Goal: Information Seeking & Learning: Find specific fact

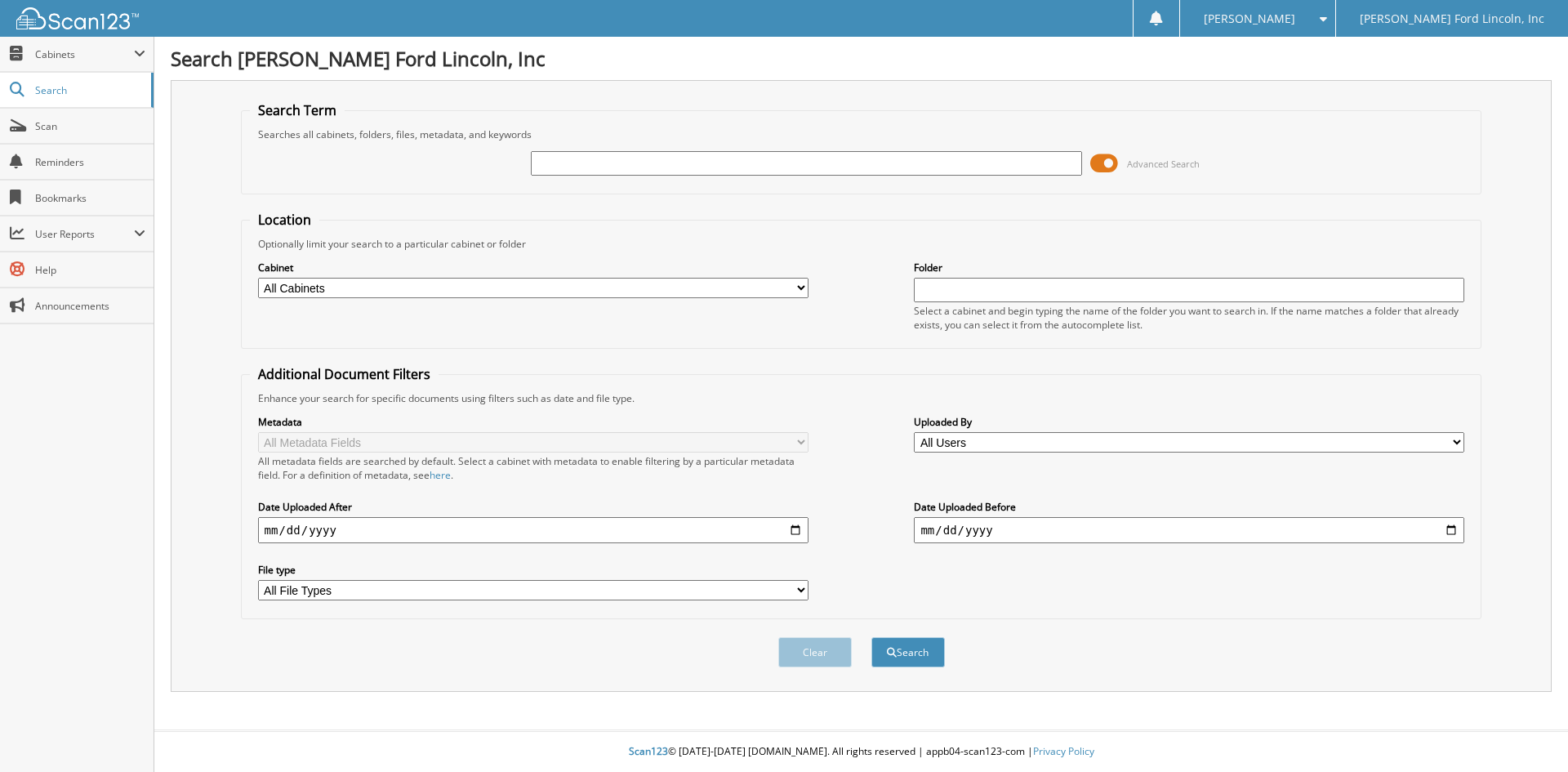
click at [651, 157] on input "text" at bounding box center [806, 164] width 550 height 25
type input "40764"
click at [872, 637] on button "Search" at bounding box center [908, 652] width 74 height 31
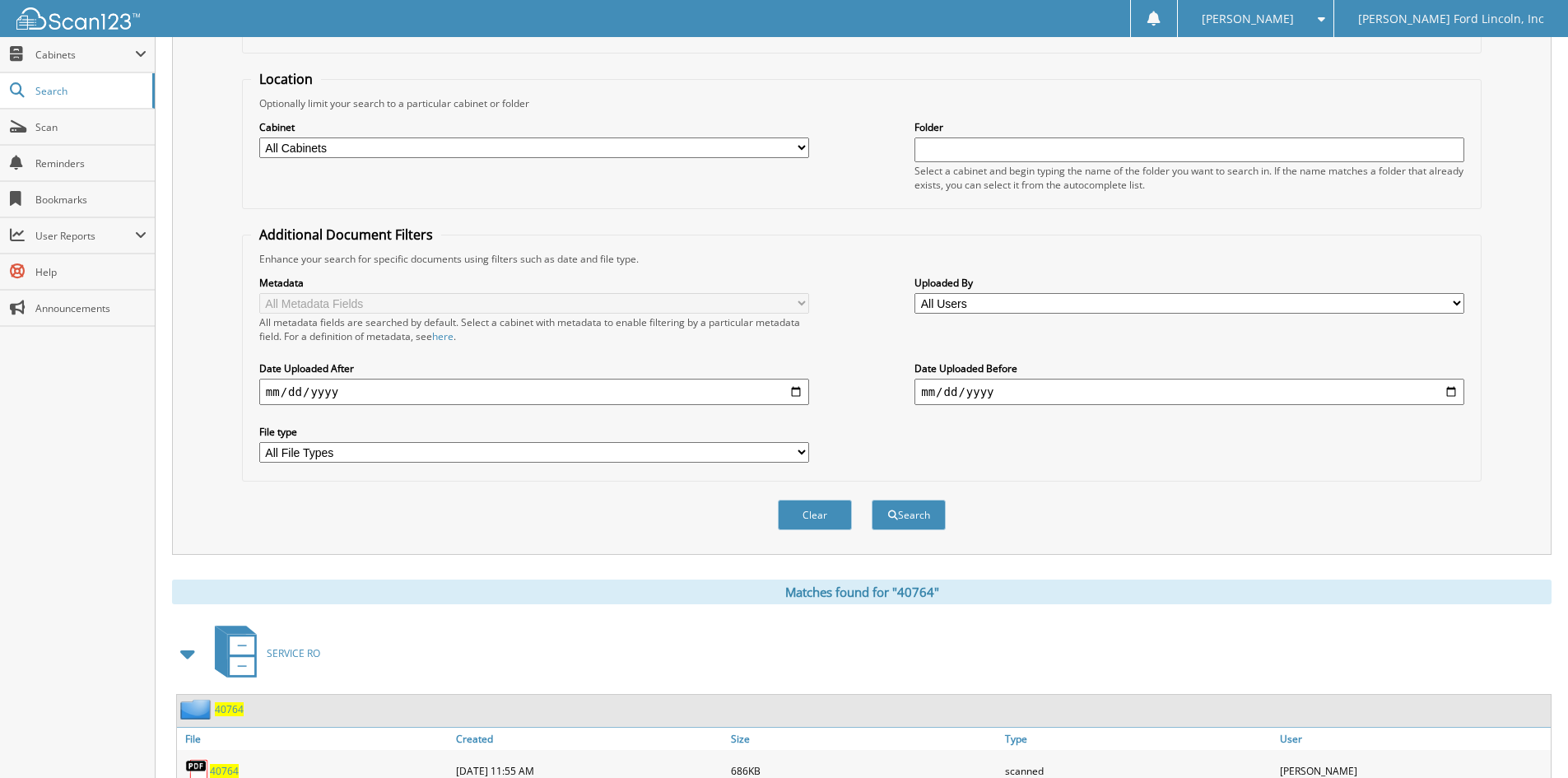
scroll to position [389, 0]
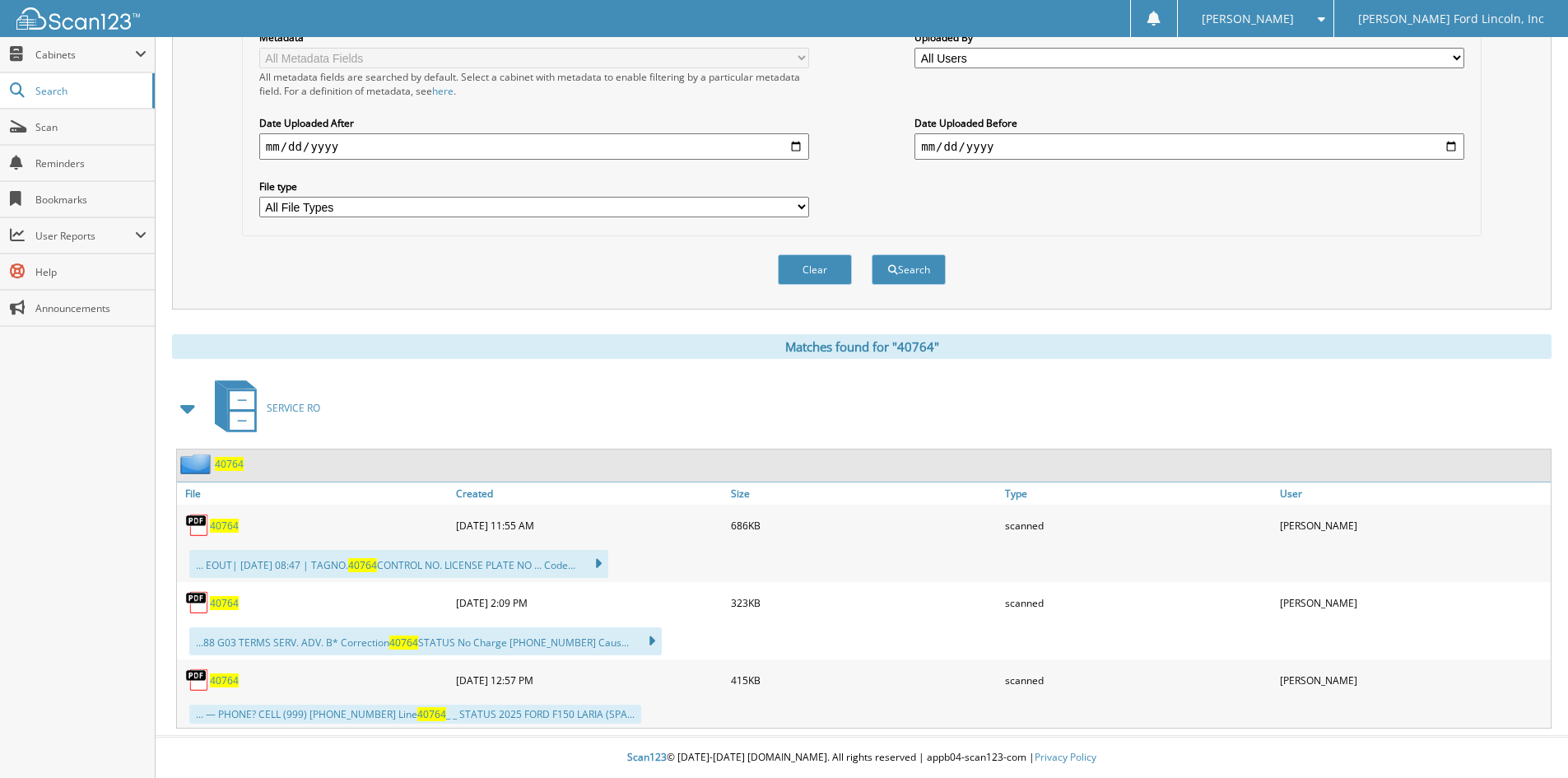
click at [221, 465] on span "40764" at bounding box center [229, 464] width 29 height 14
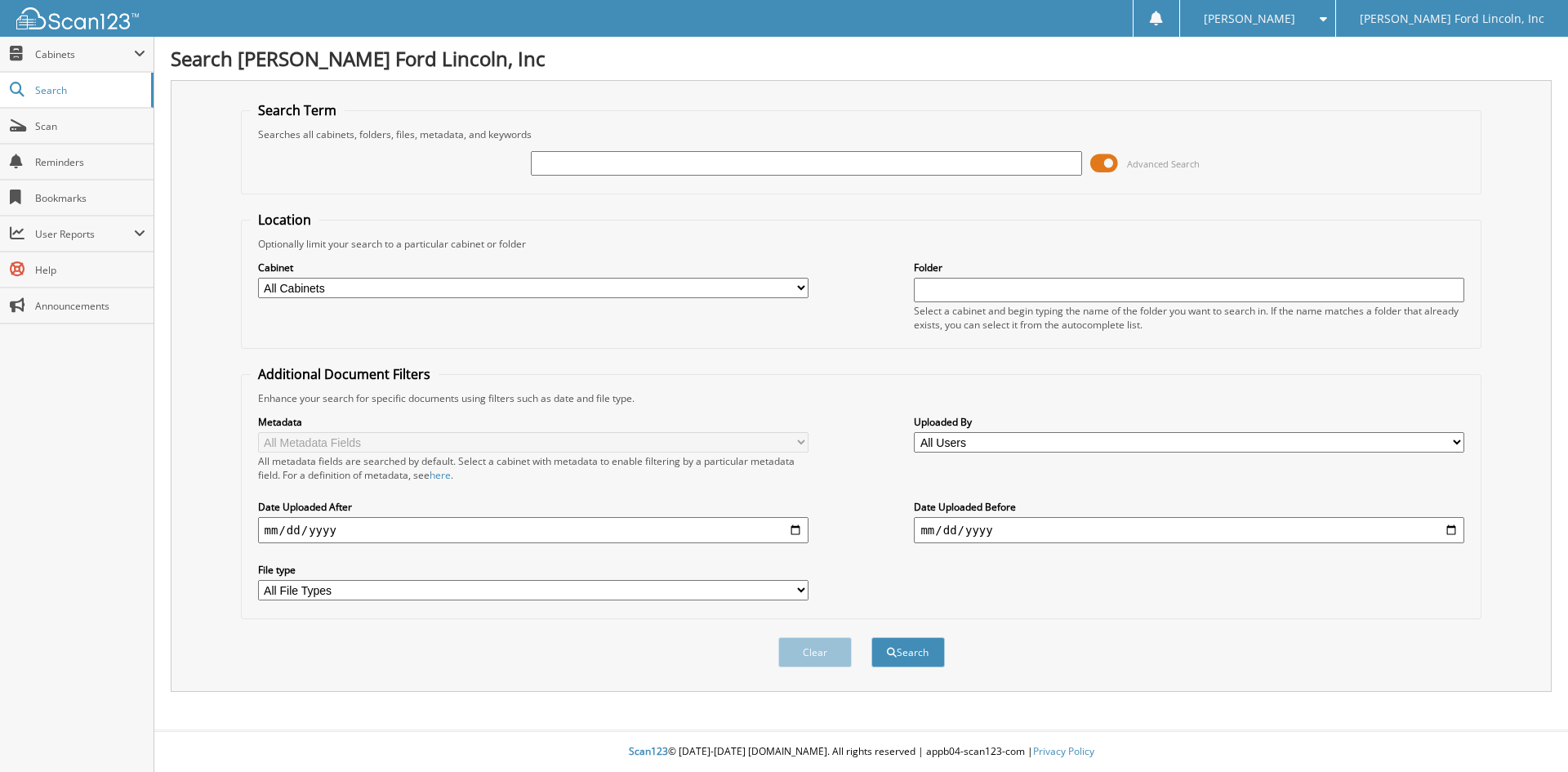
click at [645, 161] on input "text" at bounding box center [806, 164] width 550 height 25
type input "colar"
click at [902, 647] on button "Search" at bounding box center [908, 652] width 74 height 31
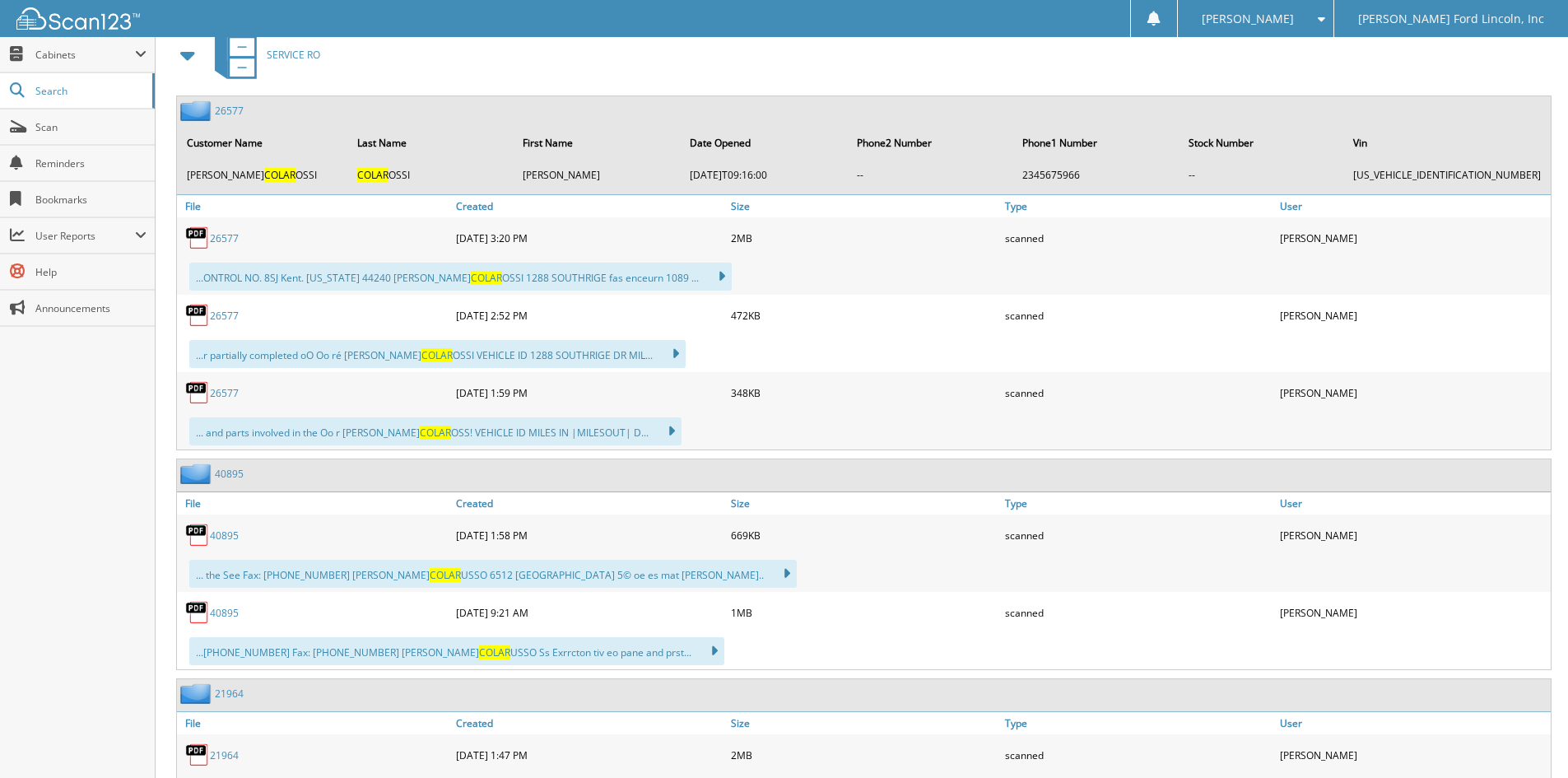
scroll to position [824, 0]
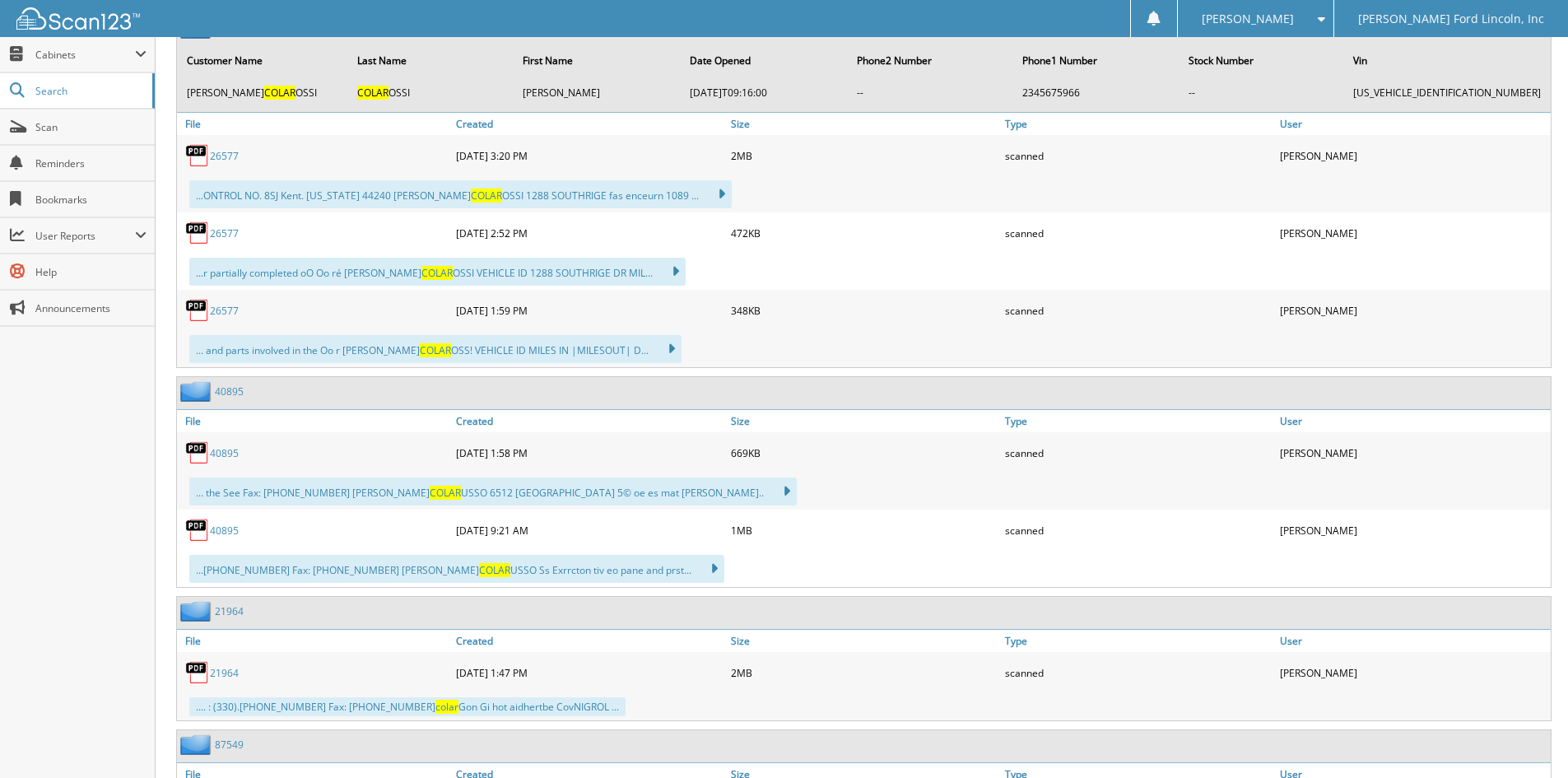
click at [220, 390] on link "40895" at bounding box center [229, 392] width 29 height 14
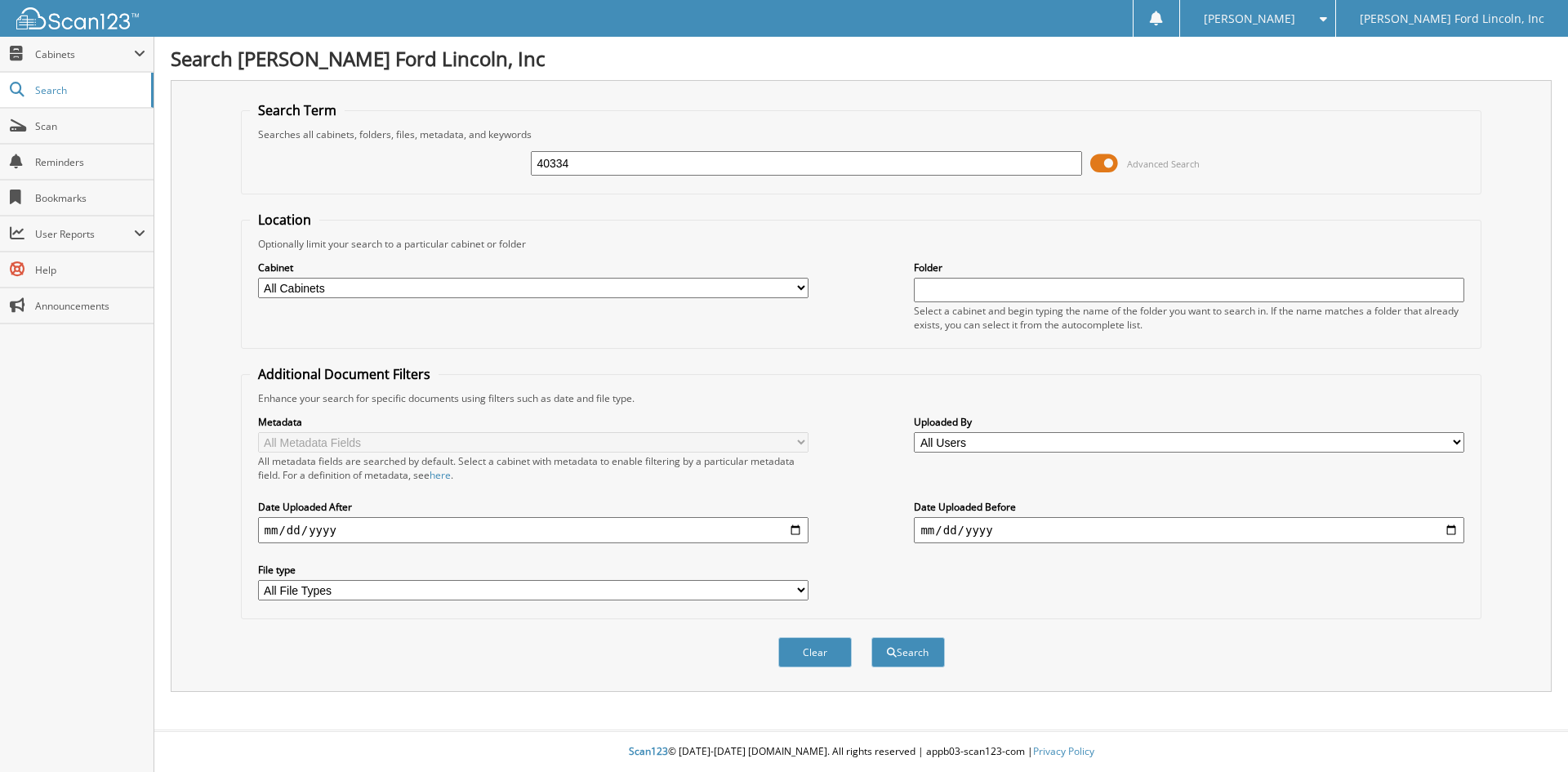
type input "40334"
click at [872, 637] on button "Search" at bounding box center [908, 652] width 74 height 31
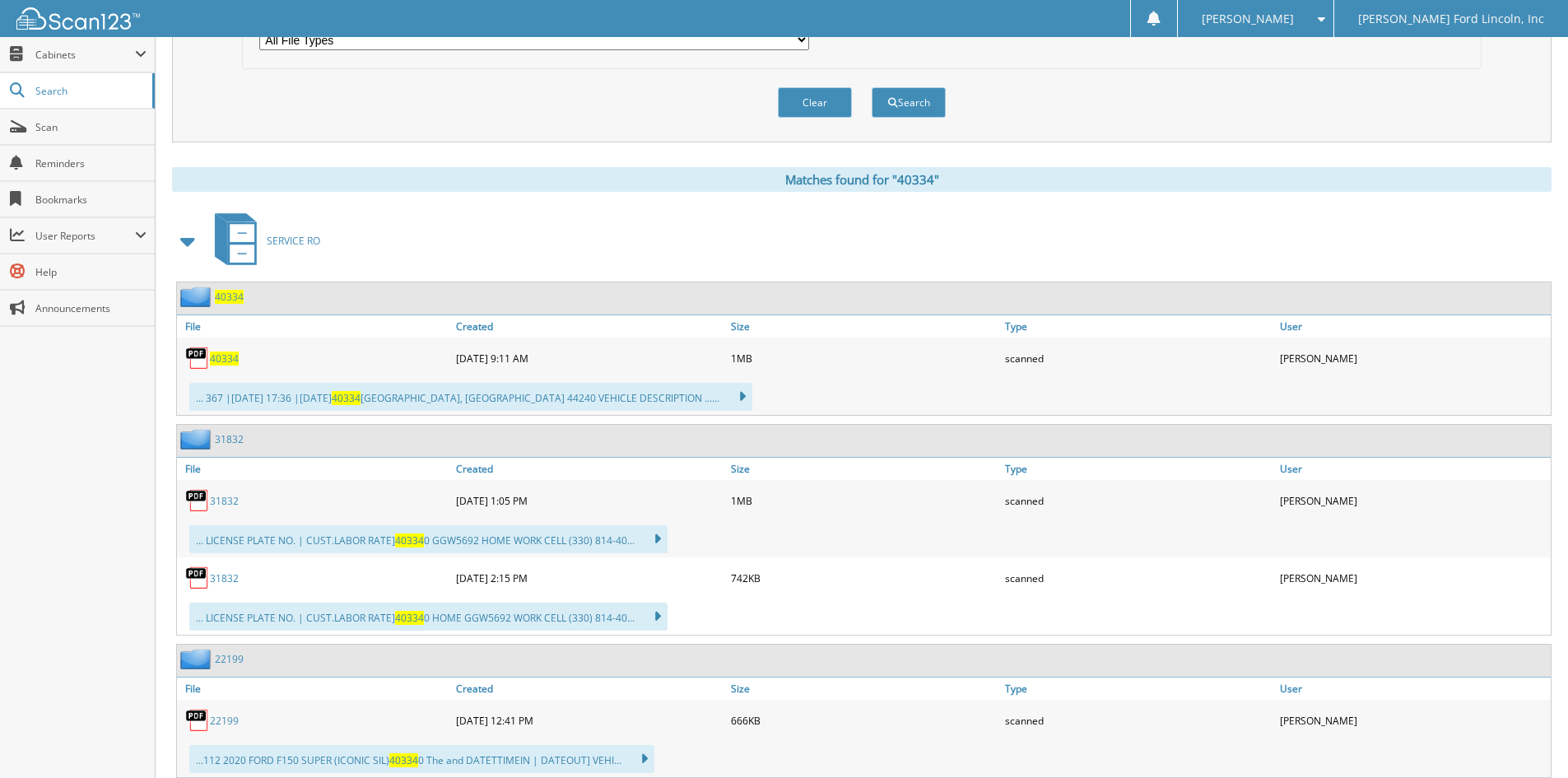
scroll to position [576, 0]
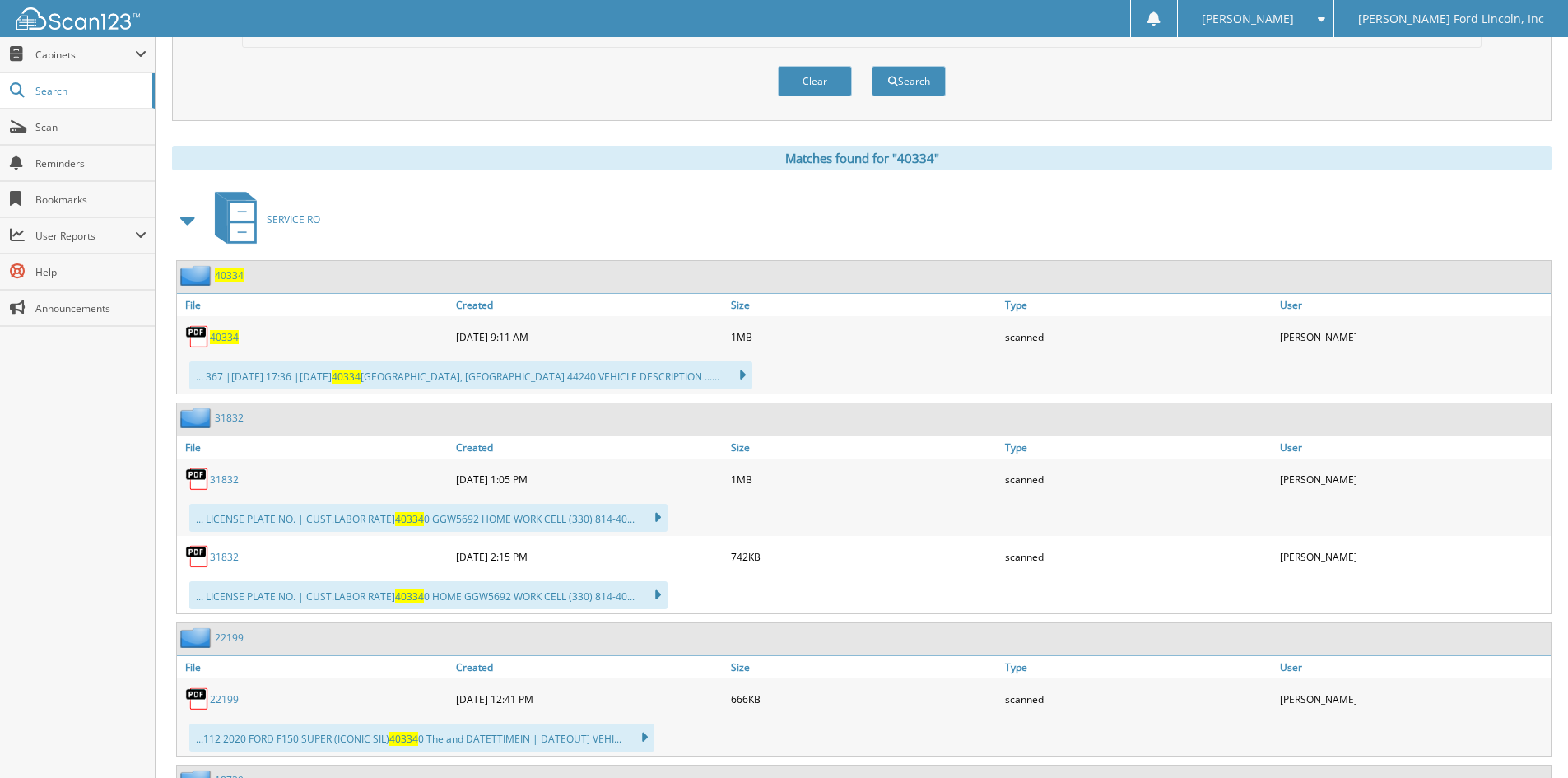
click at [230, 276] on span "40334" at bounding box center [229, 275] width 29 height 14
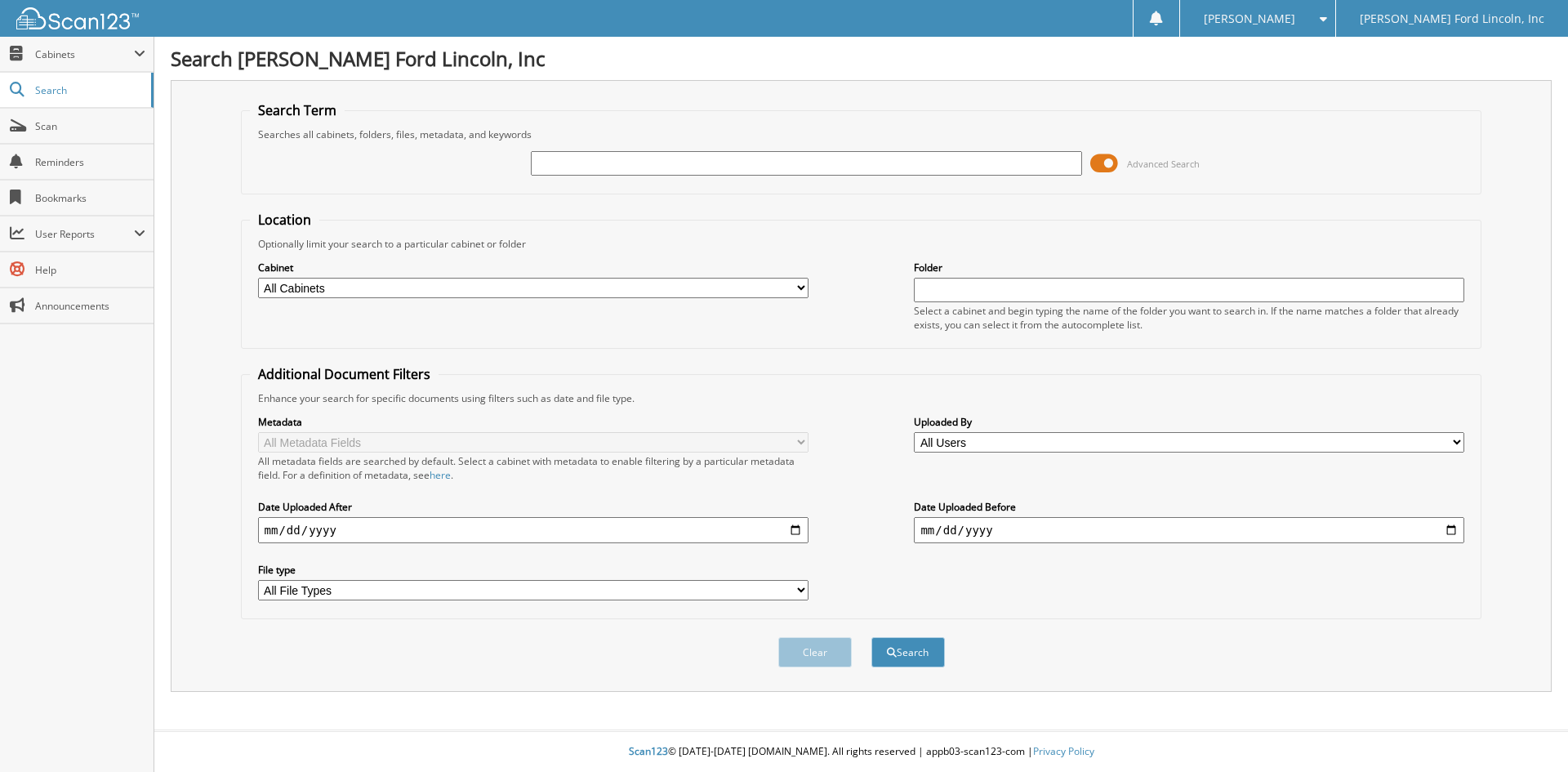
click at [694, 166] on input "text" at bounding box center [806, 164] width 550 height 25
type input "990-7633"
click at [872, 637] on button "Search" at bounding box center [908, 652] width 74 height 31
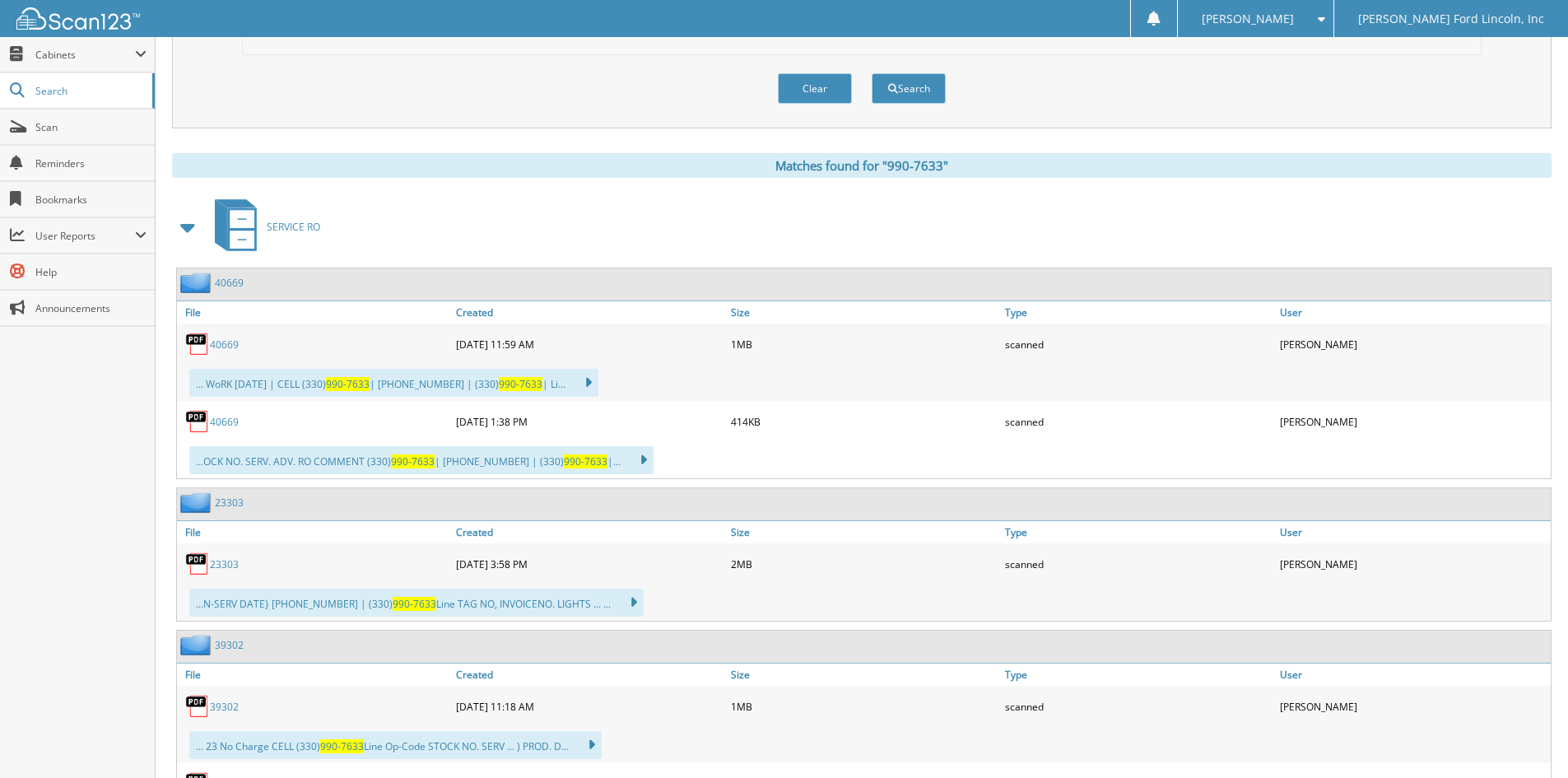
scroll to position [576, 0]
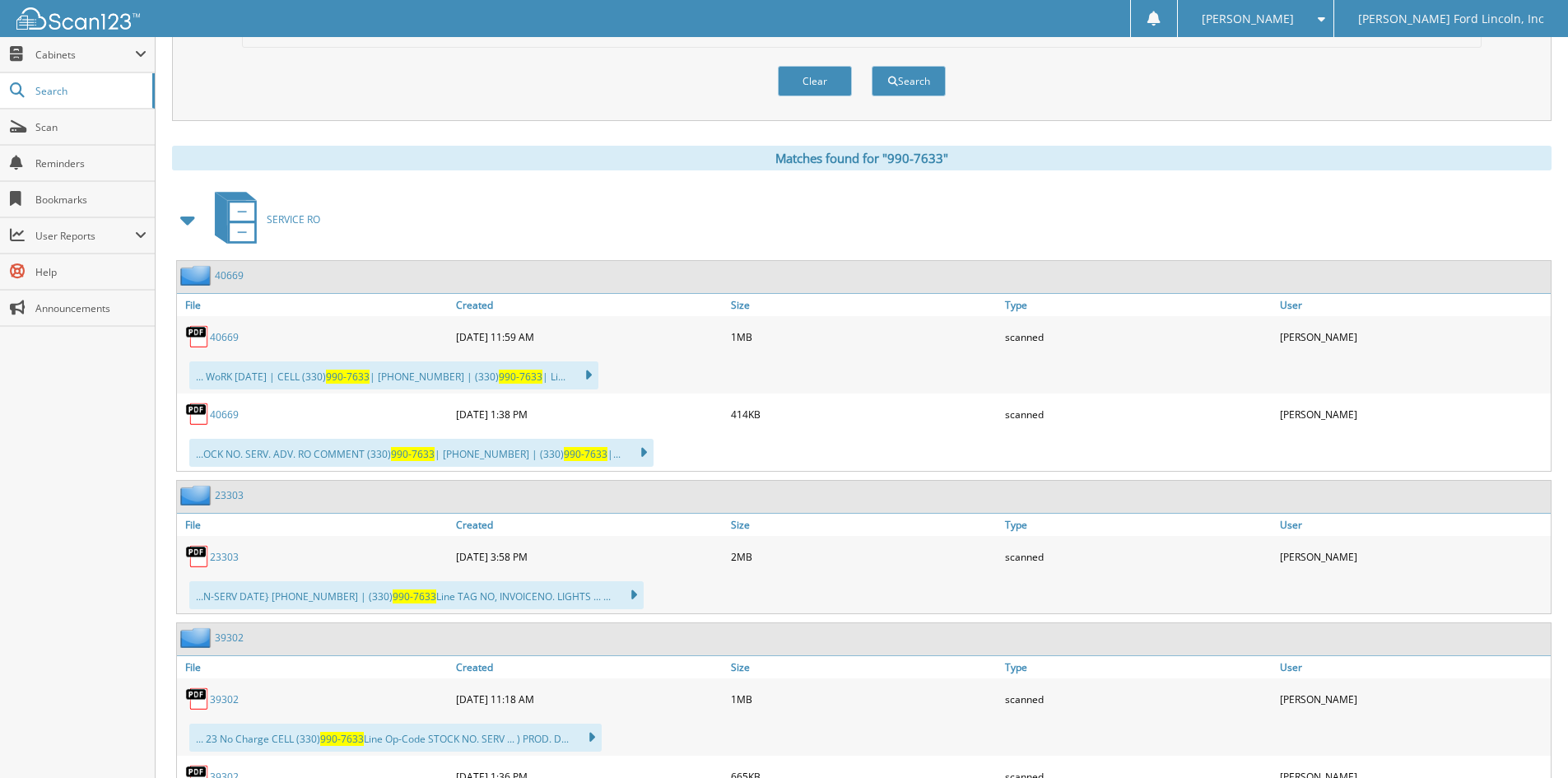
click at [225, 277] on link "40669" at bounding box center [229, 275] width 29 height 14
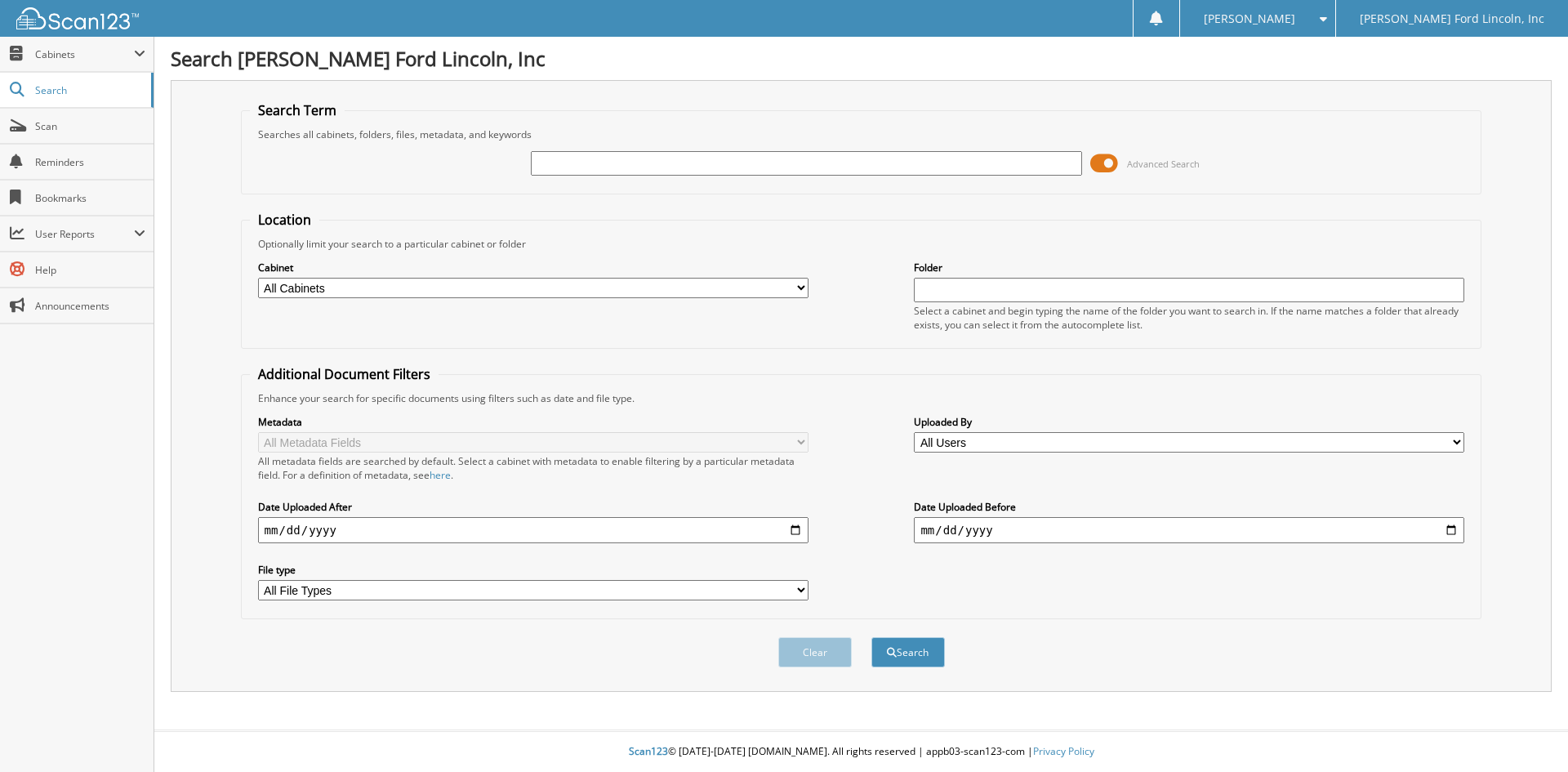
click at [567, 162] on input "text" at bounding box center [806, 164] width 550 height 25
type input "40892"
click at [872, 637] on button "Search" at bounding box center [908, 652] width 74 height 31
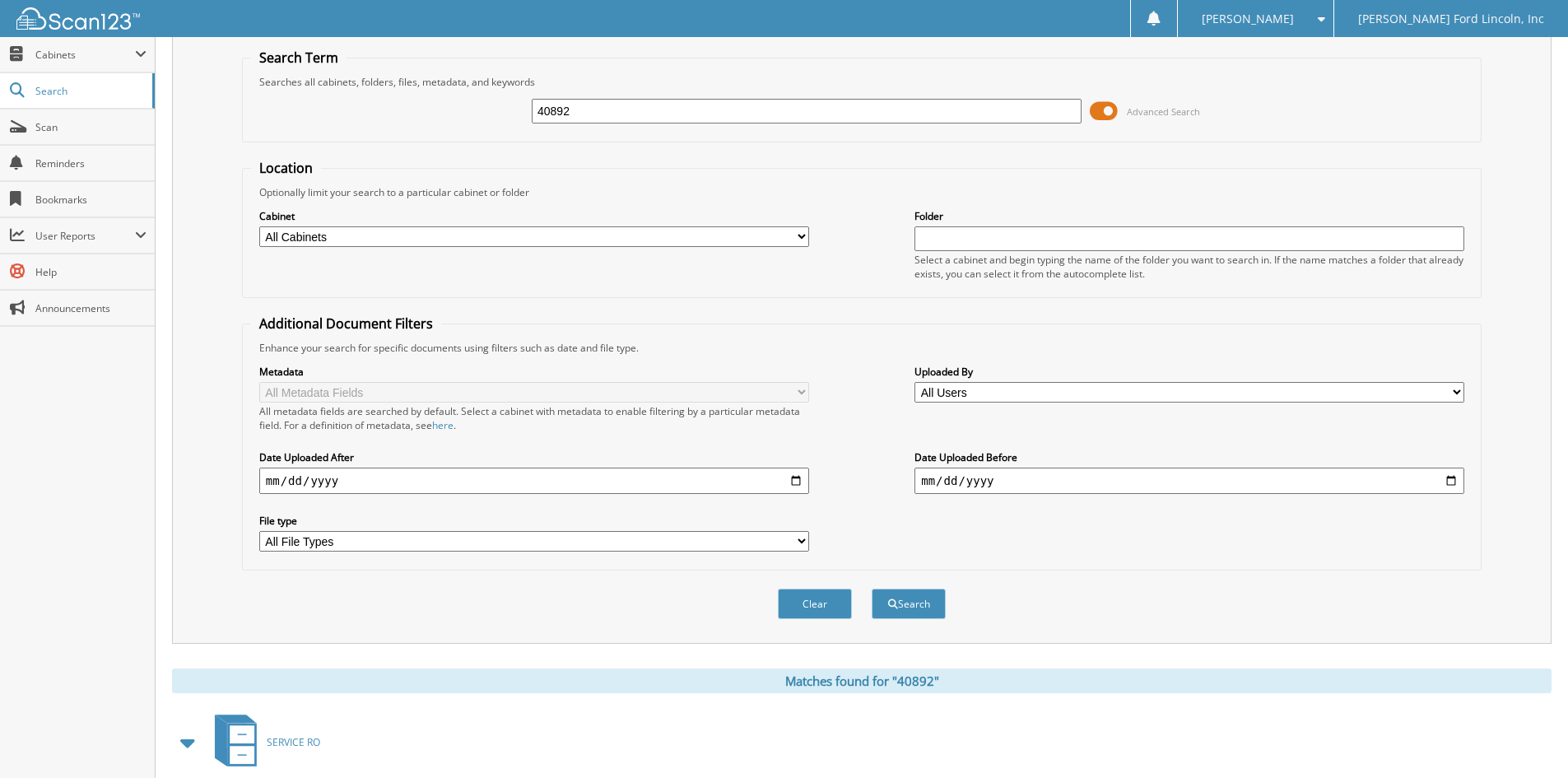
scroll to position [82, 0]
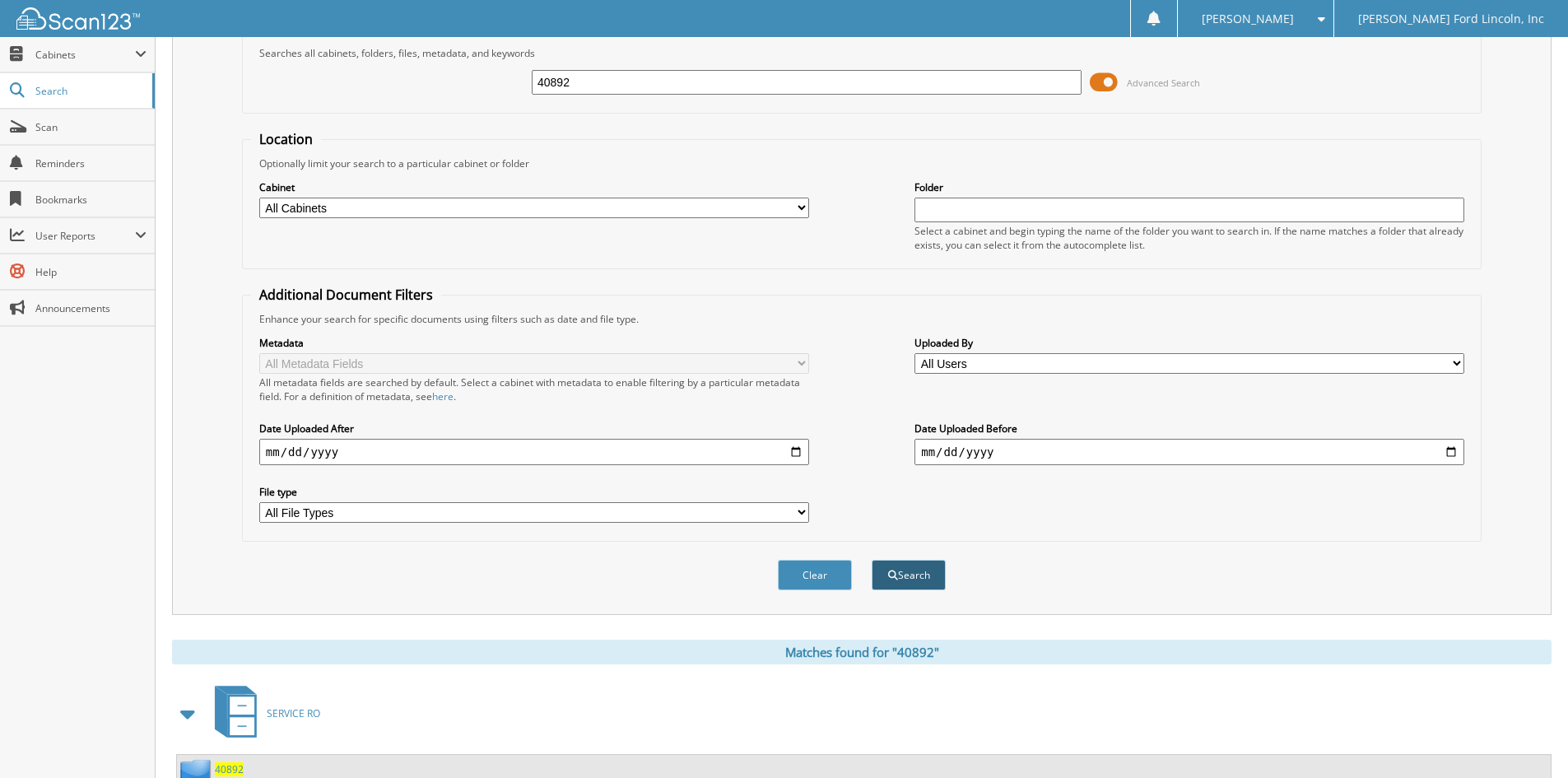
click at [917, 571] on button "Search" at bounding box center [909, 575] width 74 height 31
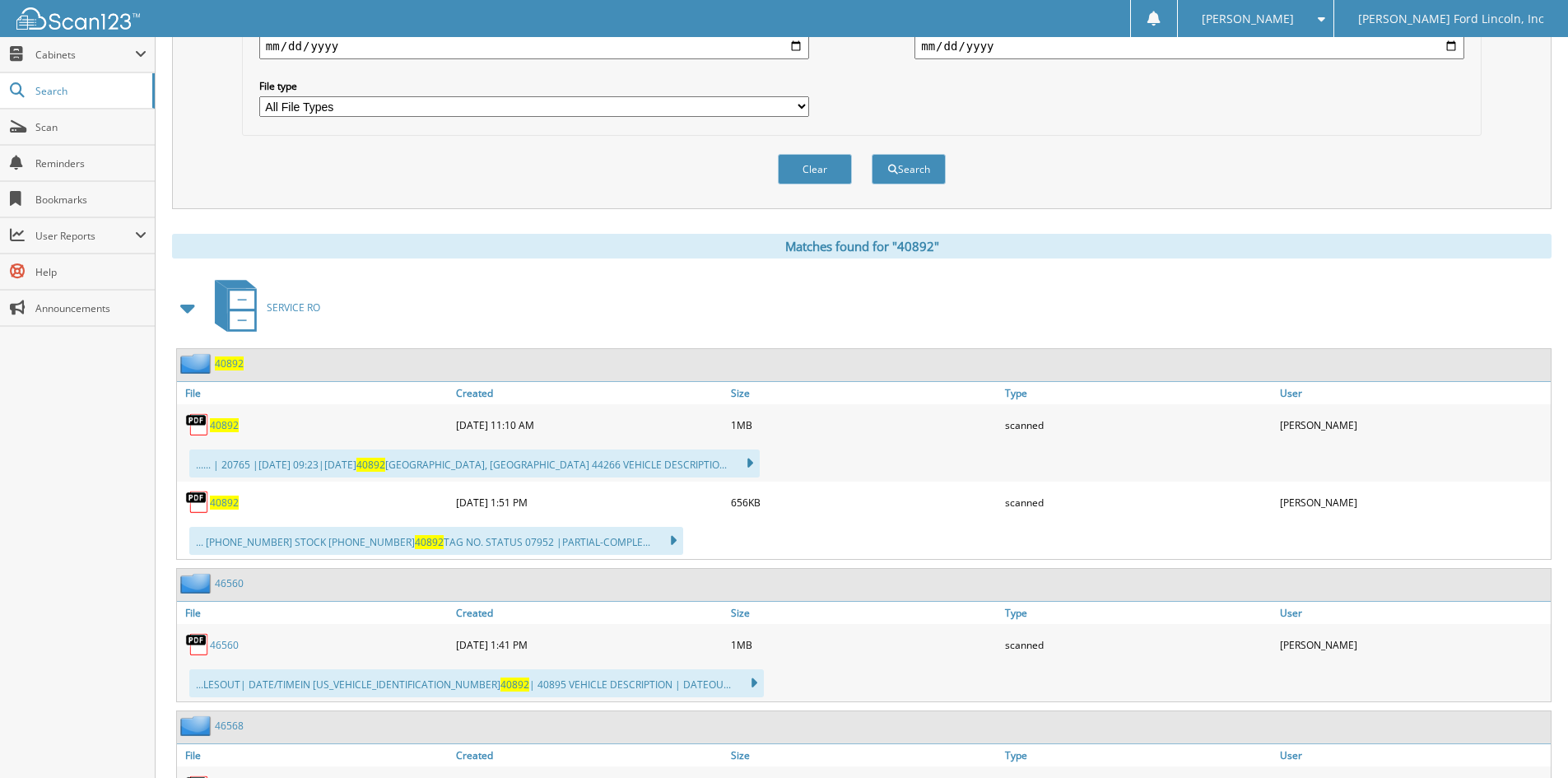
scroll to position [494, 0]
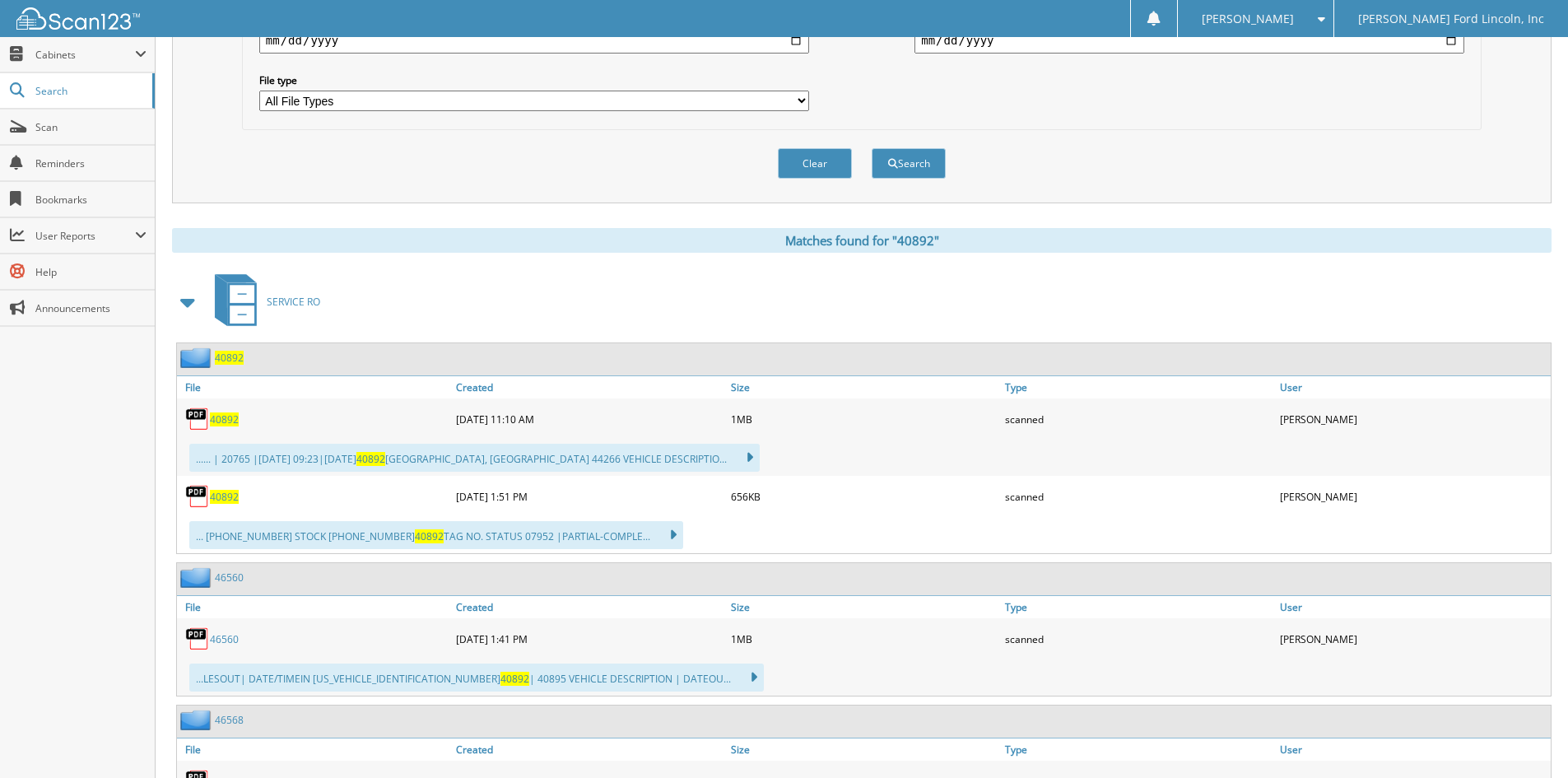
click at [225, 361] on span "40892" at bounding box center [229, 358] width 29 height 14
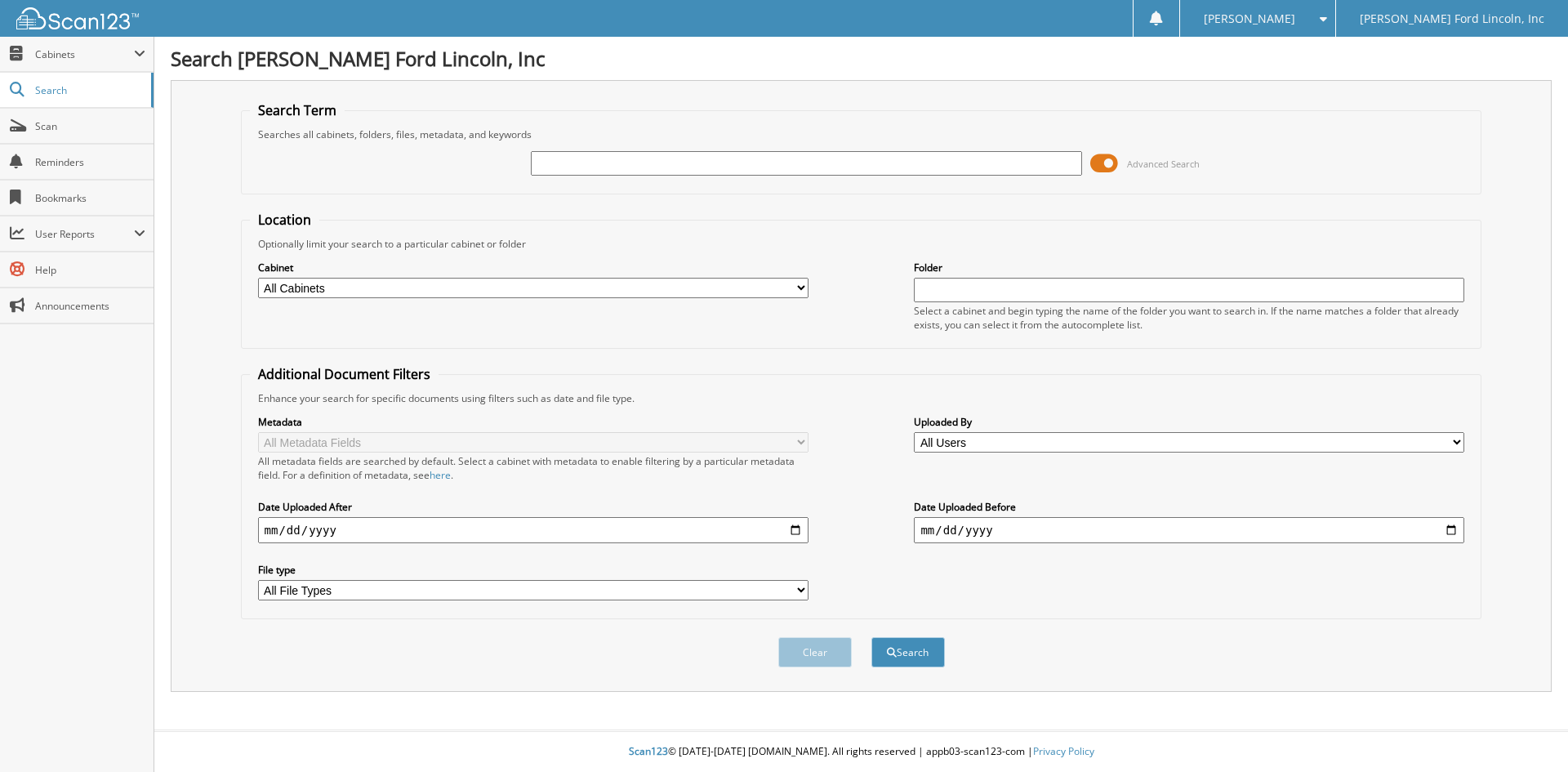
click at [654, 165] on input "text" at bounding box center [806, 164] width 550 height 25
type input "gelo"
click at [872, 637] on button "Search" at bounding box center [908, 652] width 74 height 31
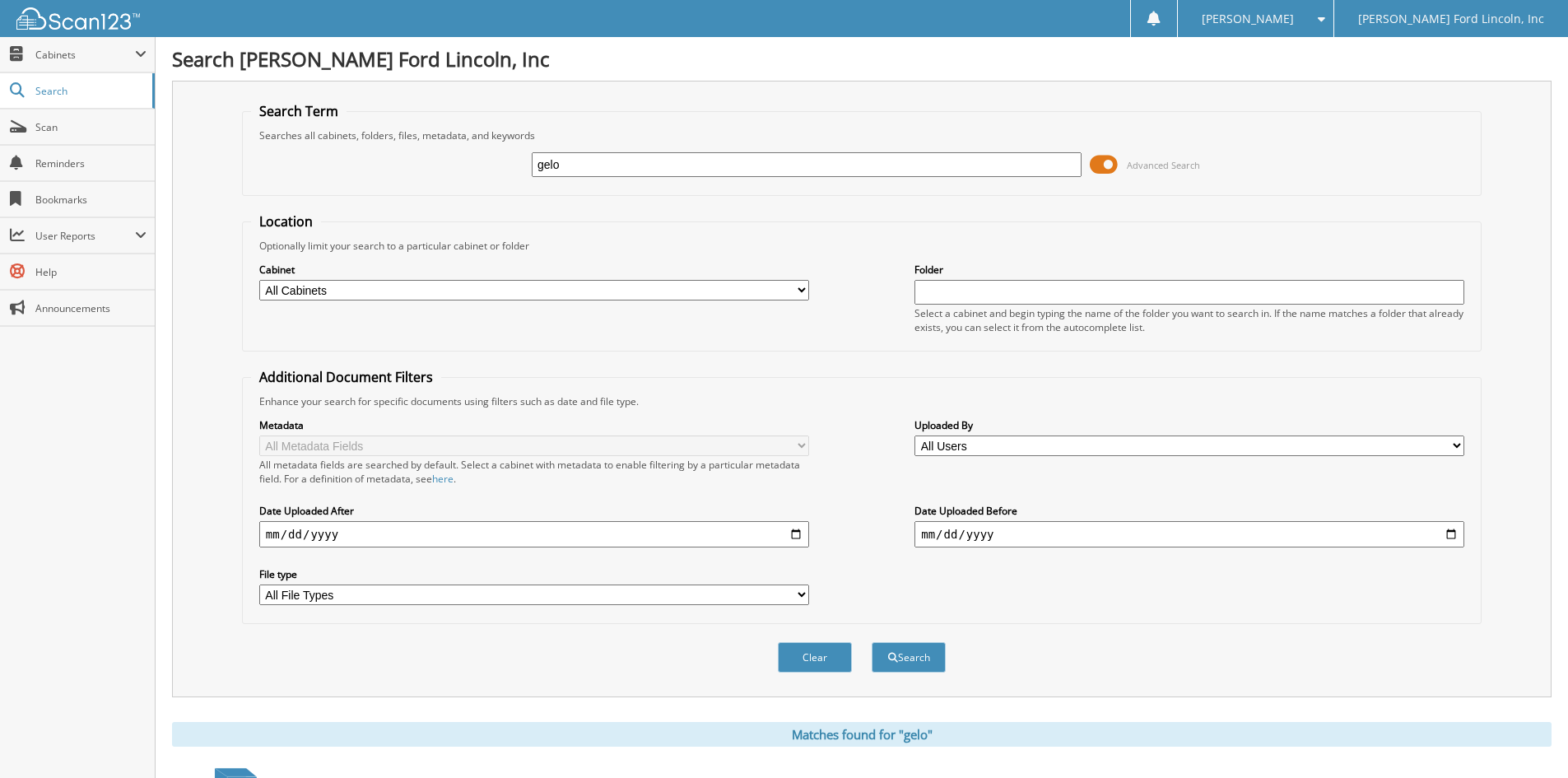
click at [600, 167] on input "gelo" at bounding box center [807, 165] width 550 height 25
type input "[PERSON_NAME]"
click at [926, 646] on button "Search" at bounding box center [909, 657] width 74 height 31
click at [565, 166] on input "[PERSON_NAME]" at bounding box center [807, 165] width 550 height 25
type input "[PERSON_NAME]"
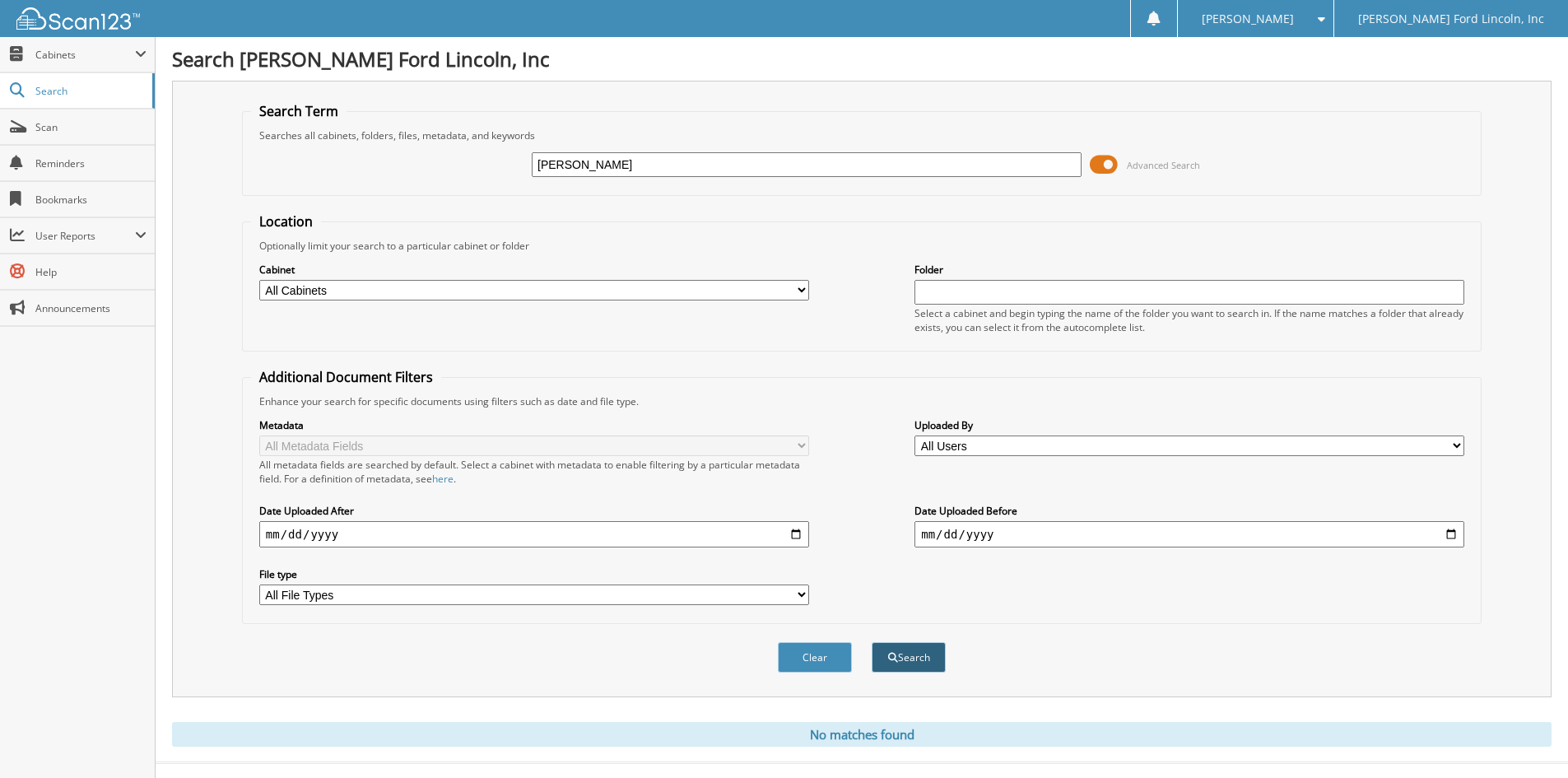
click at [908, 657] on button "Search" at bounding box center [909, 657] width 74 height 31
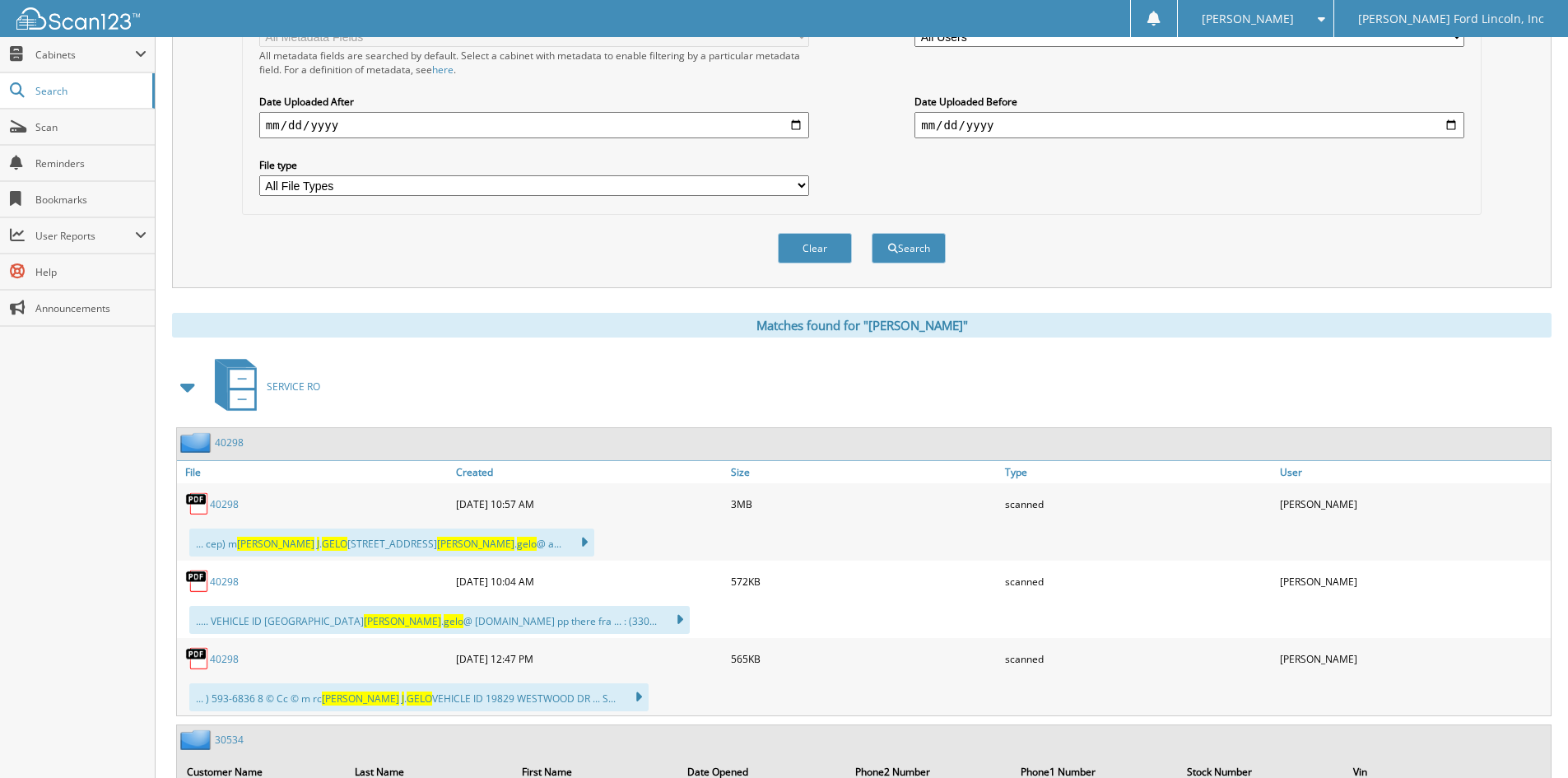
scroll to position [412, 0]
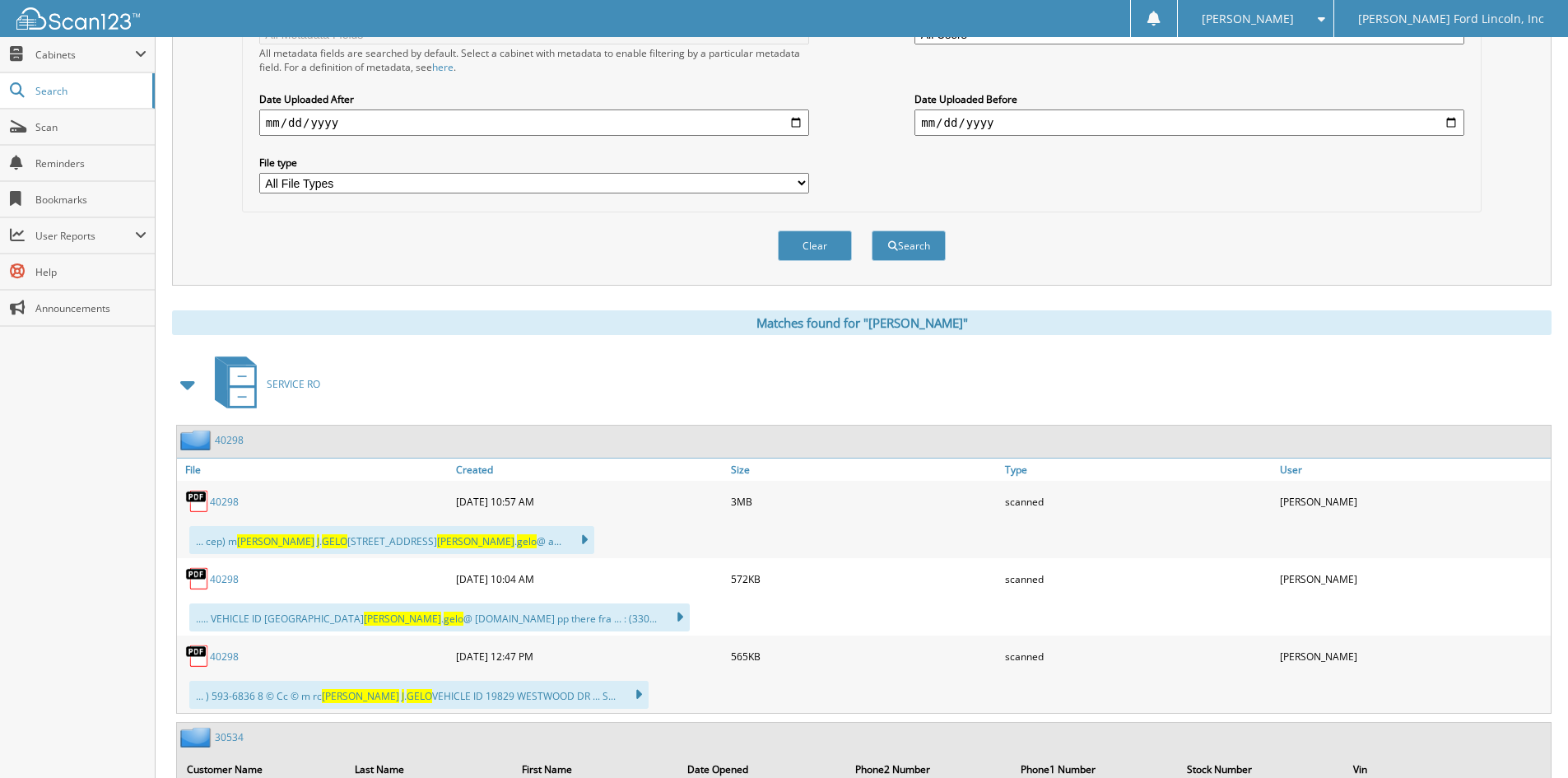
click at [225, 439] on link "40298" at bounding box center [229, 440] width 29 height 14
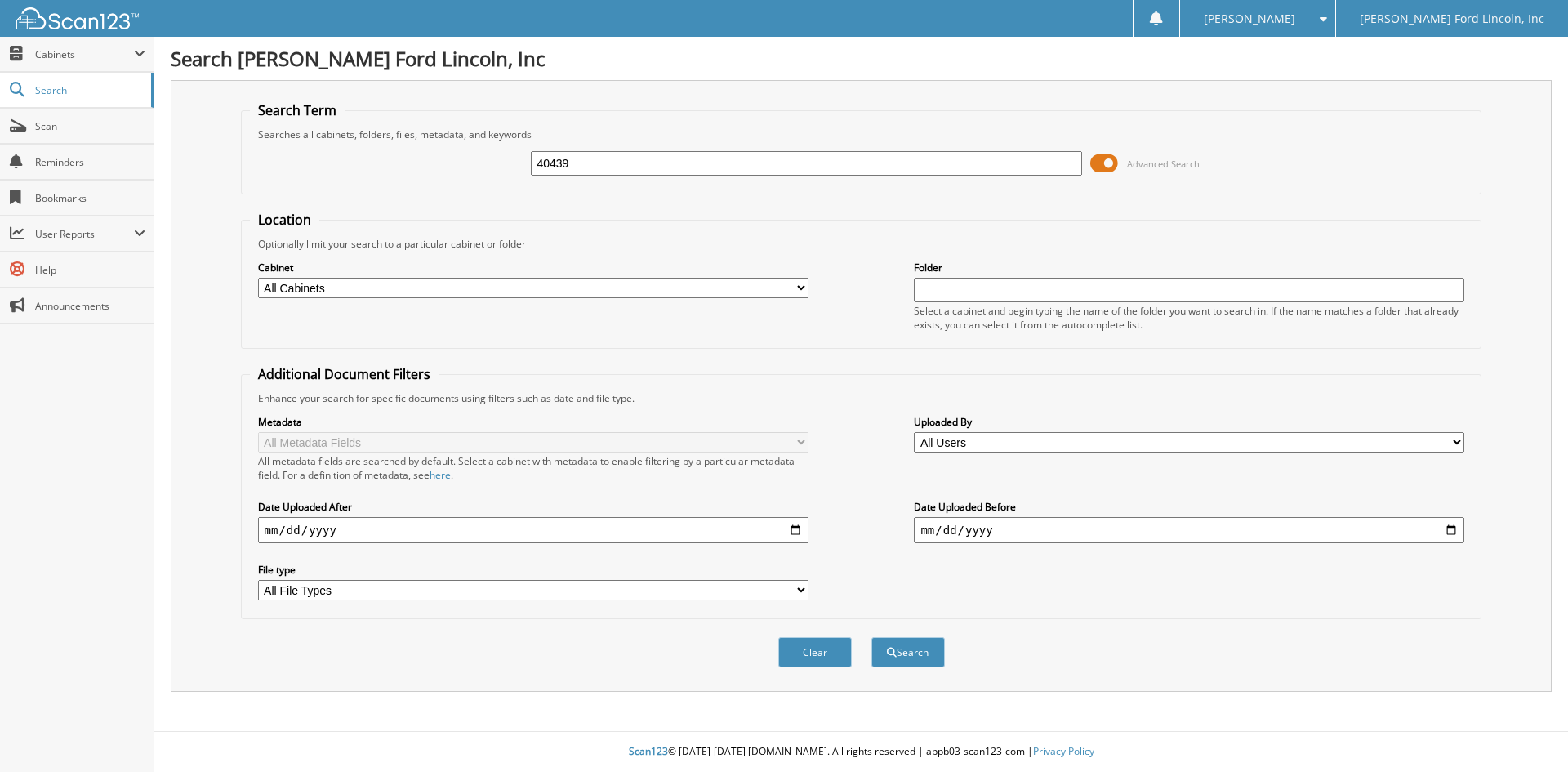
type input "40439"
click at [872, 637] on button "Search" at bounding box center [908, 652] width 74 height 31
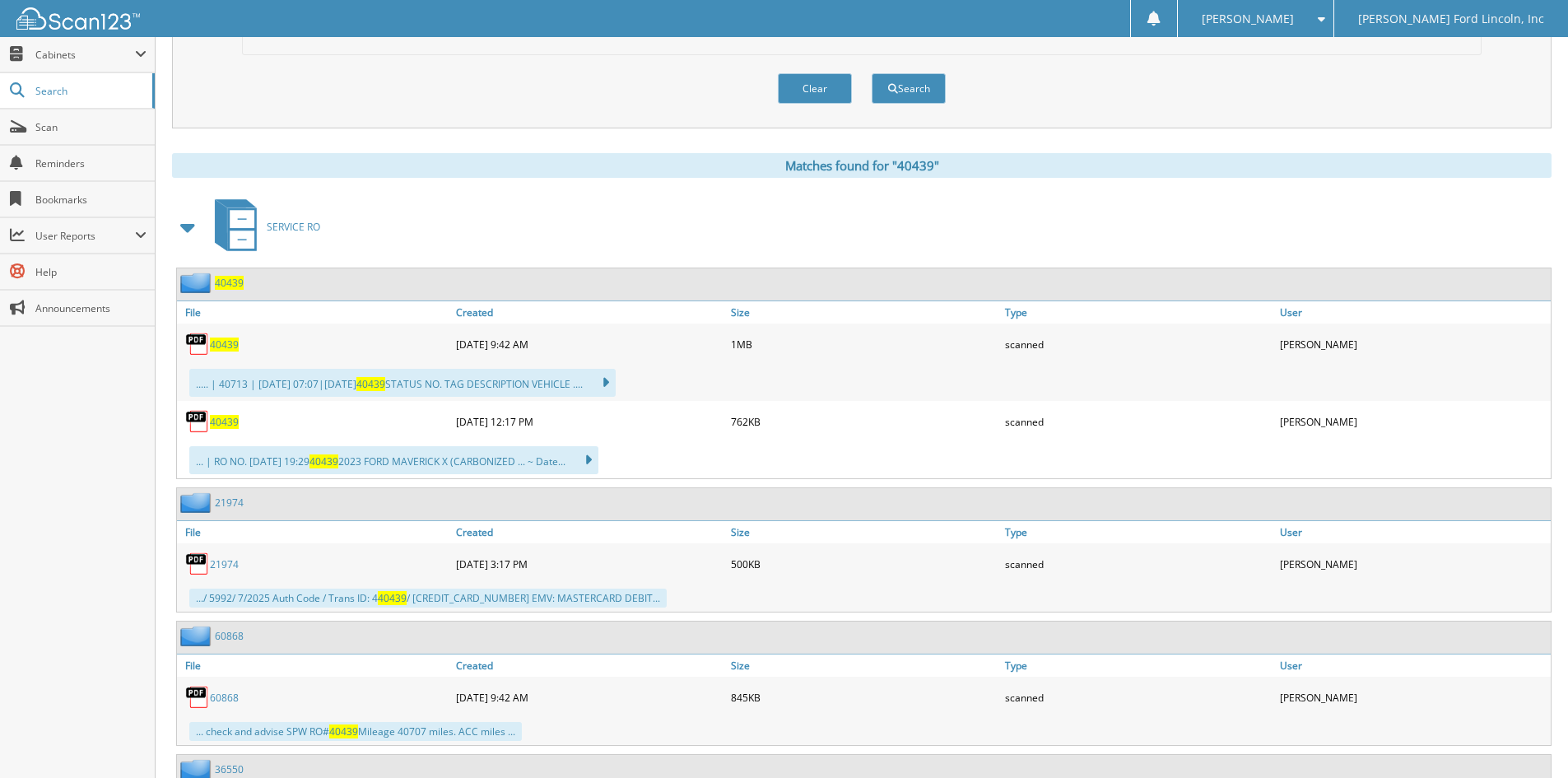
scroll to position [576, 0]
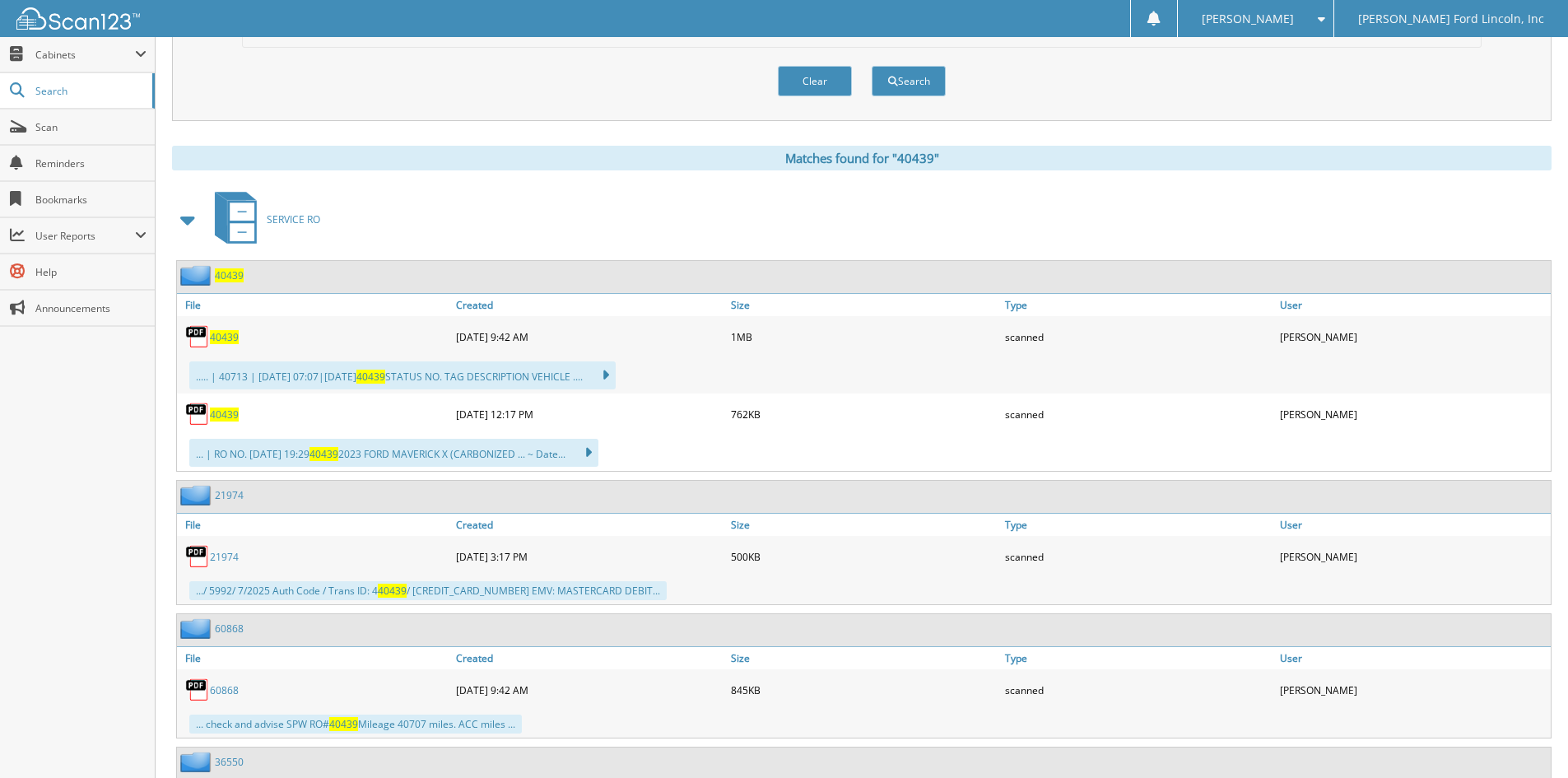
click at [229, 275] on span "40439" at bounding box center [229, 275] width 29 height 14
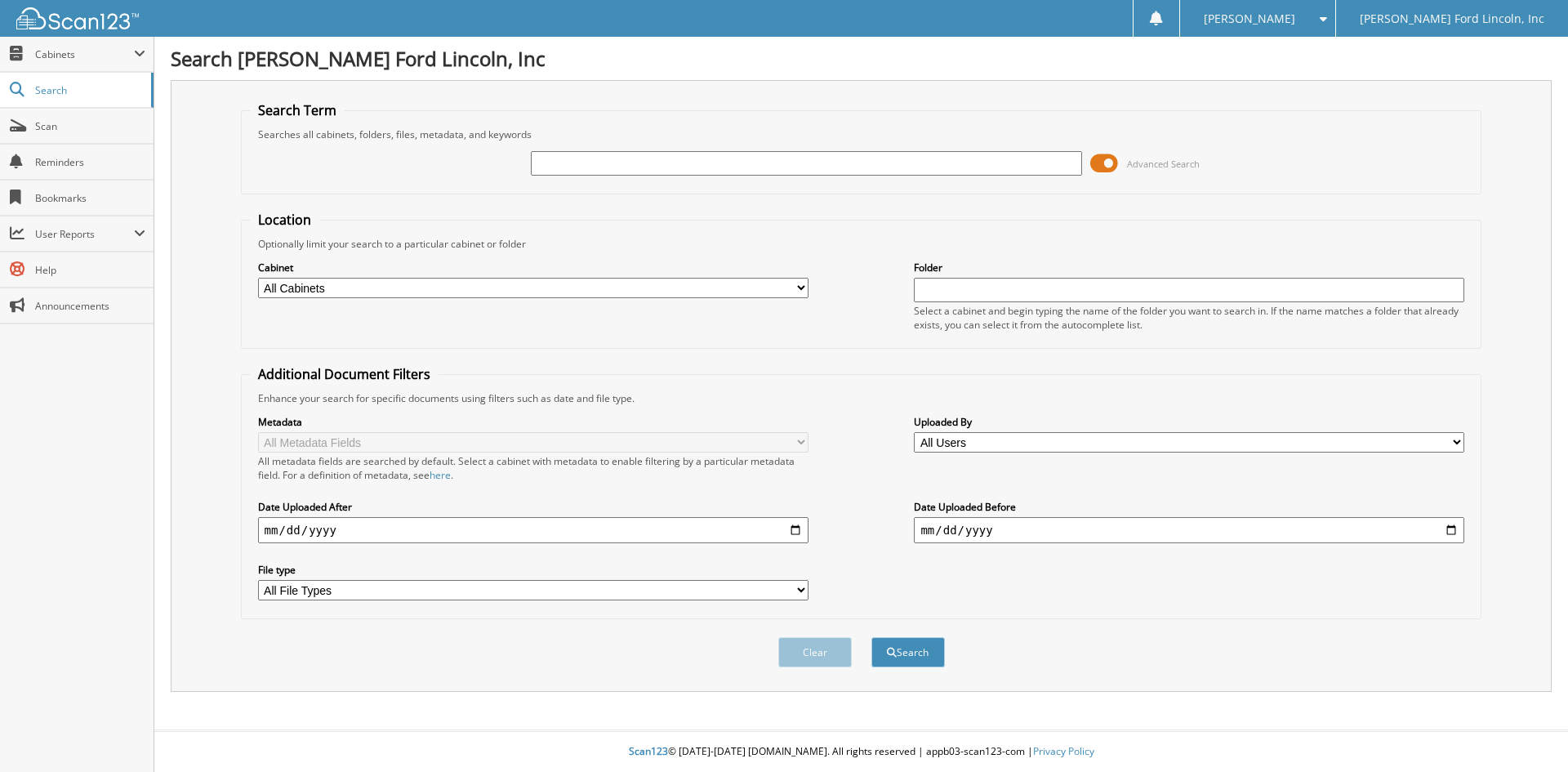
click at [730, 160] on input "text" at bounding box center [806, 164] width 550 height 25
type input "37224"
click at [872, 637] on button "Search" at bounding box center [908, 652] width 74 height 31
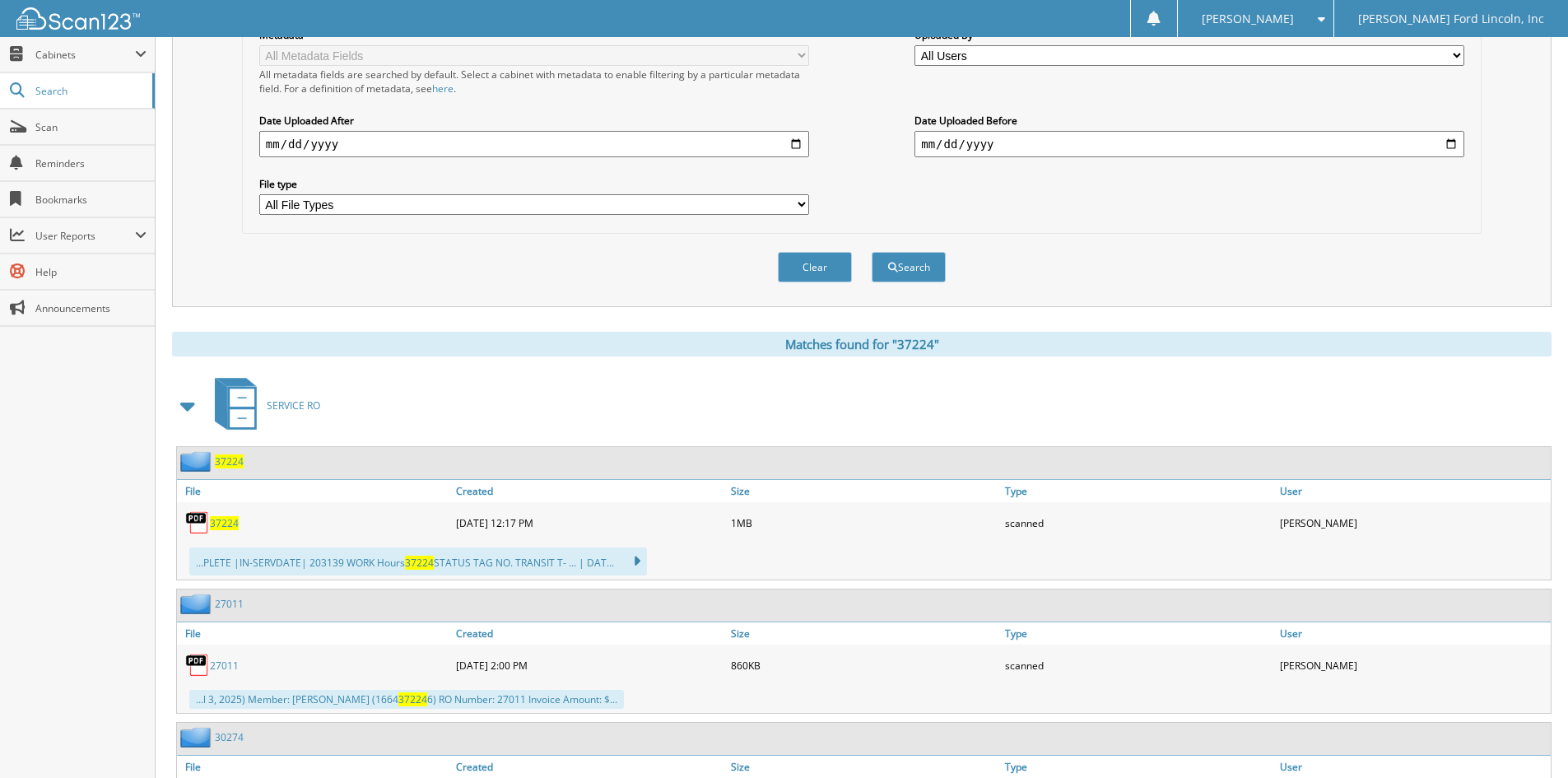
scroll to position [412, 0]
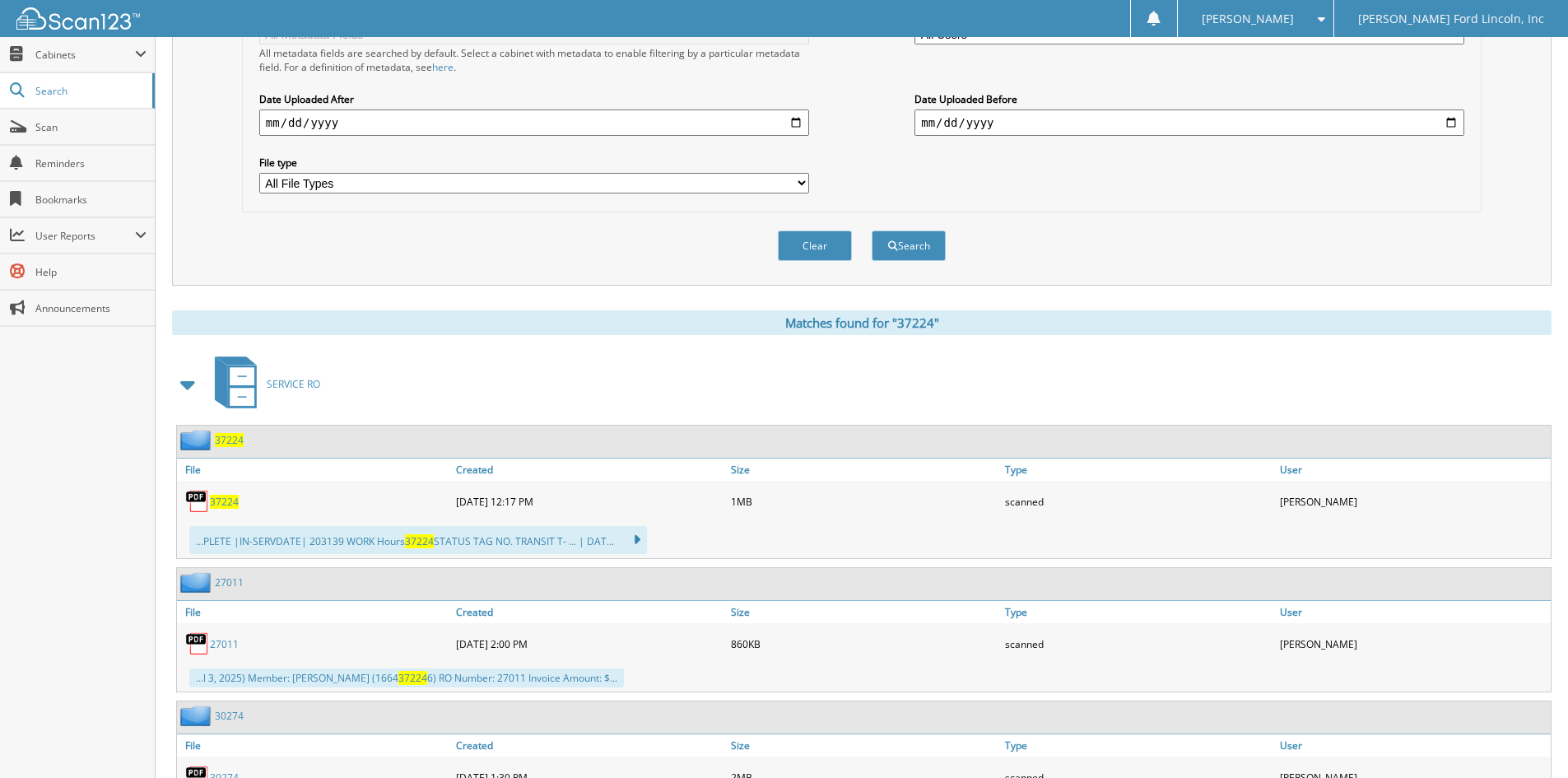
click at [227, 440] on span "37224" at bounding box center [229, 440] width 29 height 14
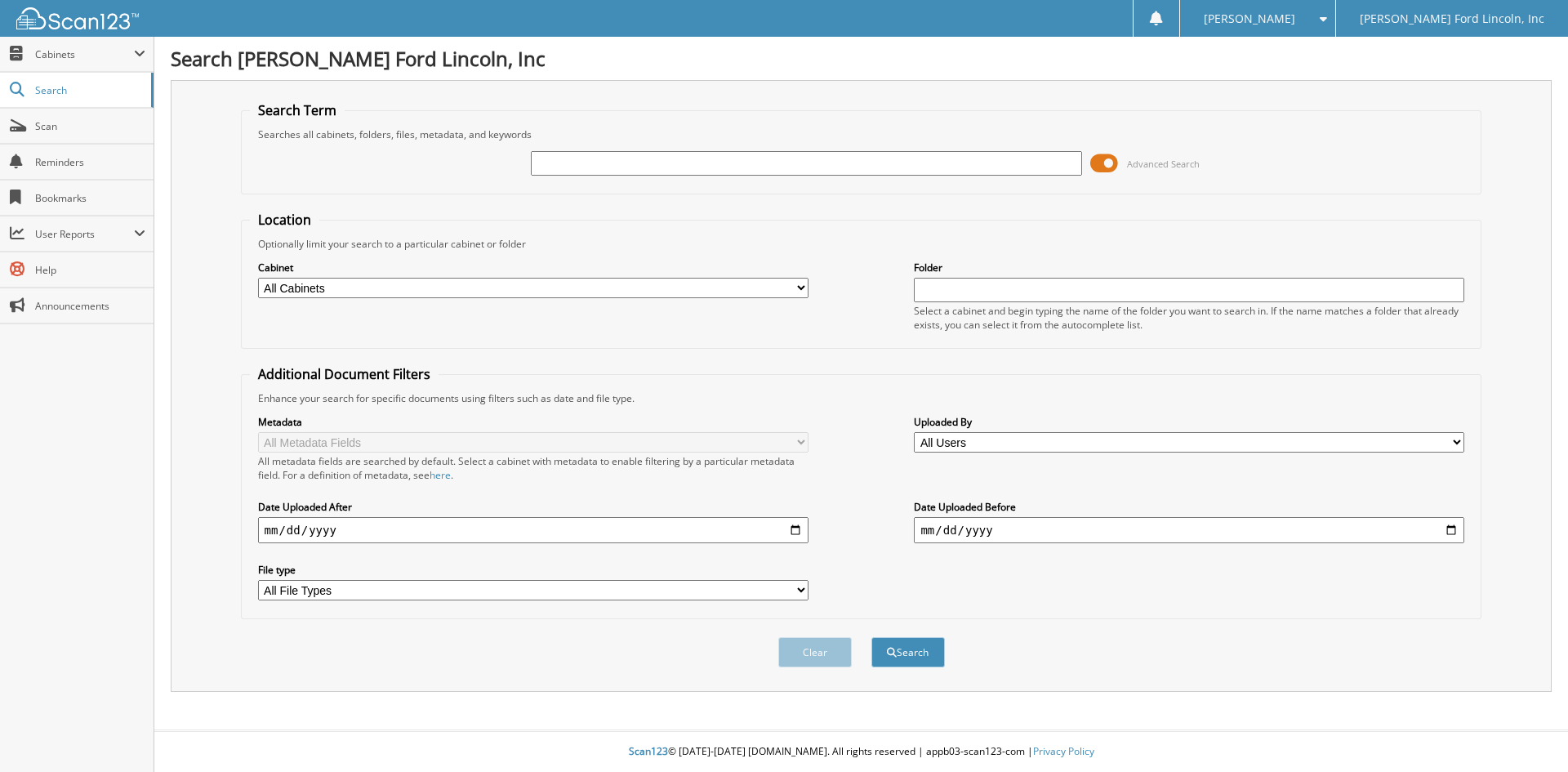
click at [570, 158] on input "text" at bounding box center [806, 164] width 550 height 25
type input "39811"
click at [872, 637] on button "Search" at bounding box center [908, 652] width 74 height 31
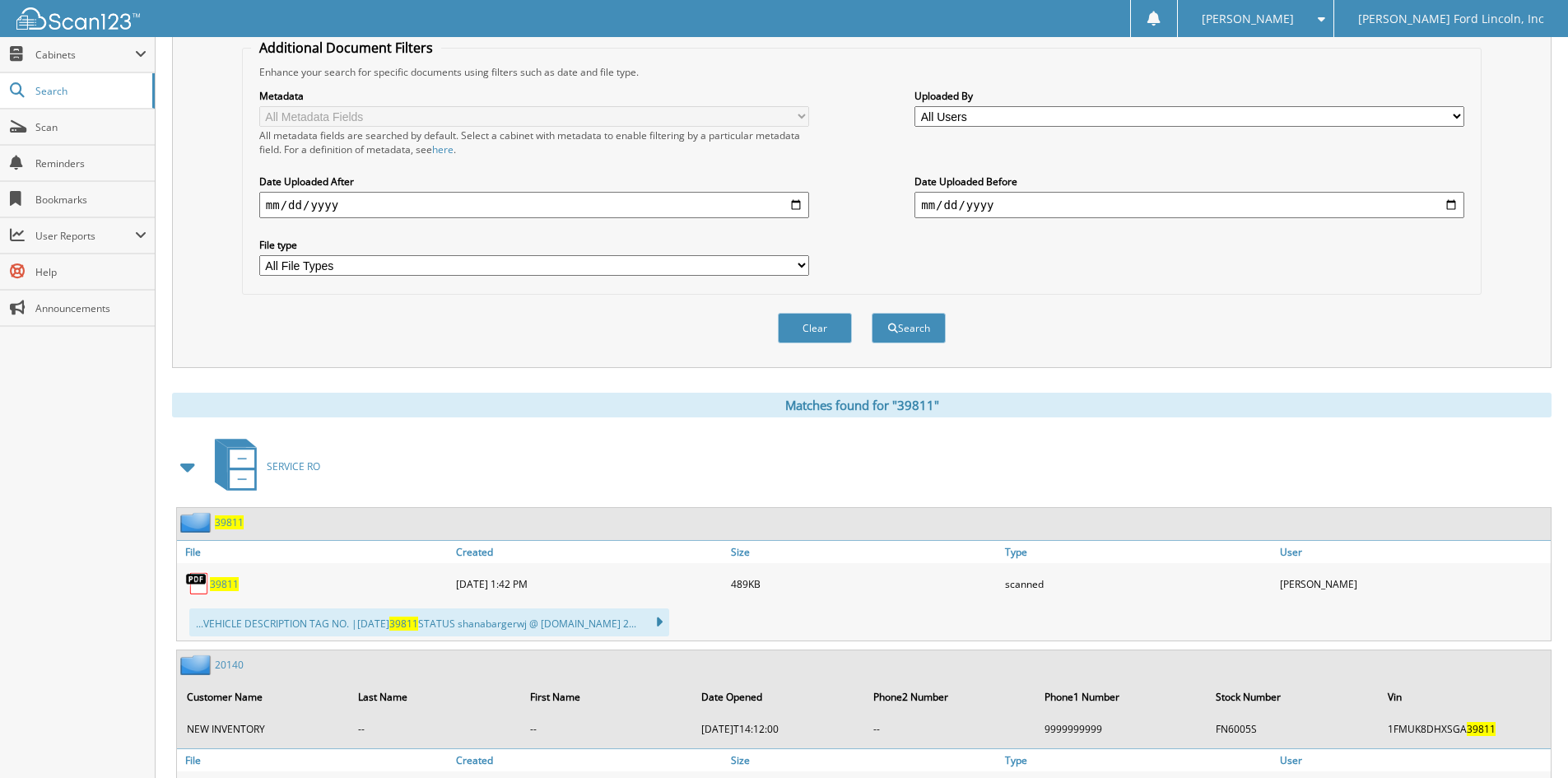
scroll to position [494, 0]
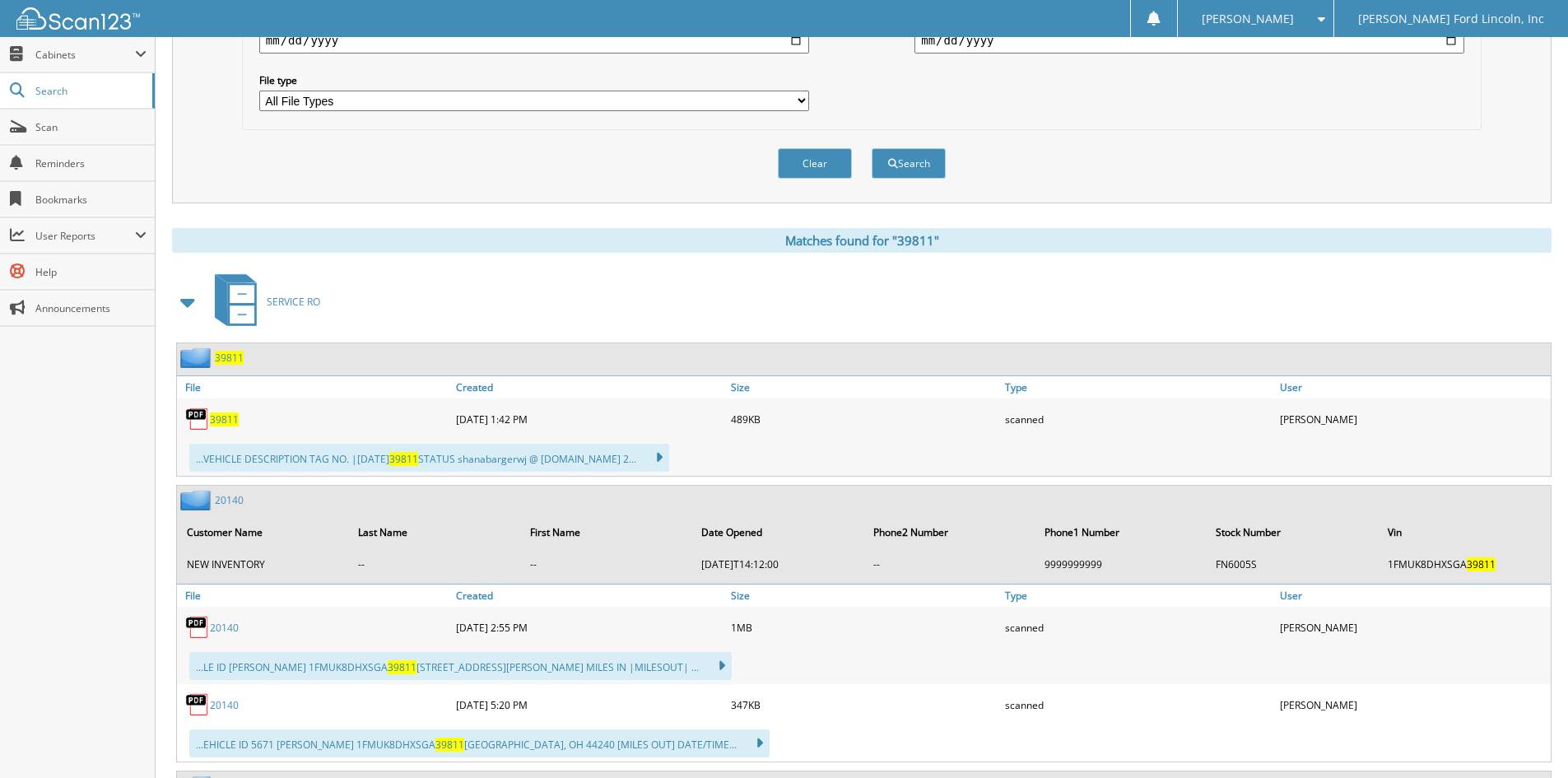
click at [236, 357] on span "39811" at bounding box center [229, 358] width 29 height 14
